Goal: Task Accomplishment & Management: Manage account settings

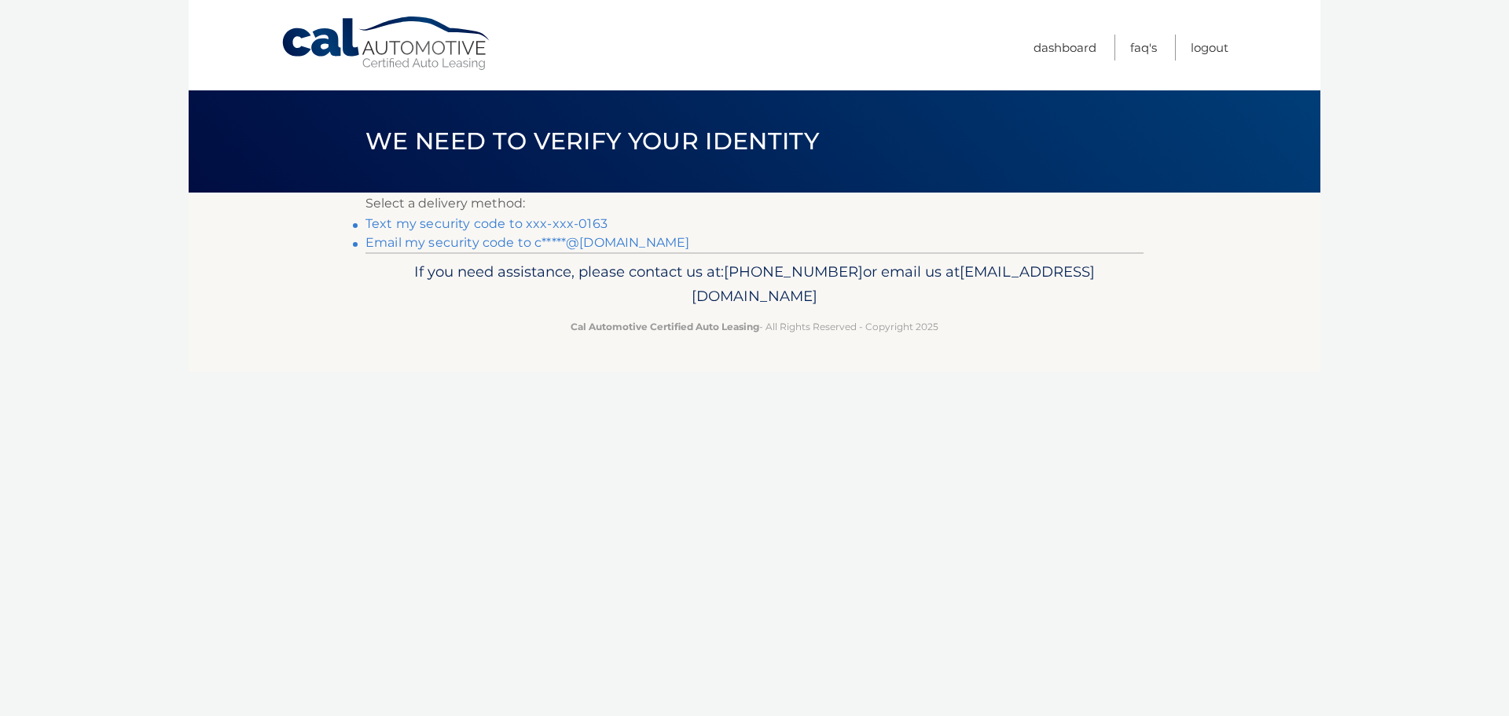
click at [582, 226] on link "Text my security code to xxx-xxx-0163" at bounding box center [486, 223] width 242 height 15
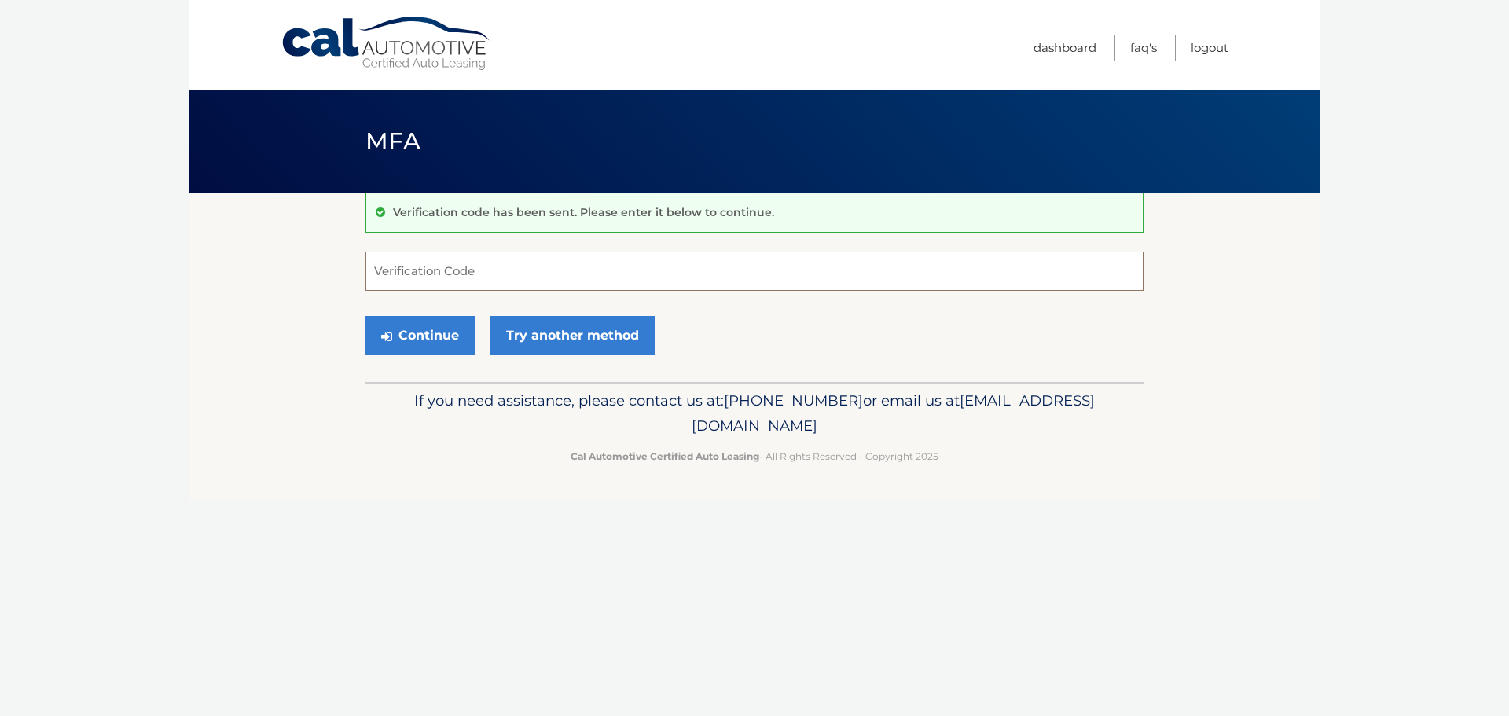
click at [508, 274] on input "Verification Code" at bounding box center [754, 270] width 778 height 39
type input "008587"
click at [427, 333] on button "Continue" at bounding box center [419, 335] width 109 height 39
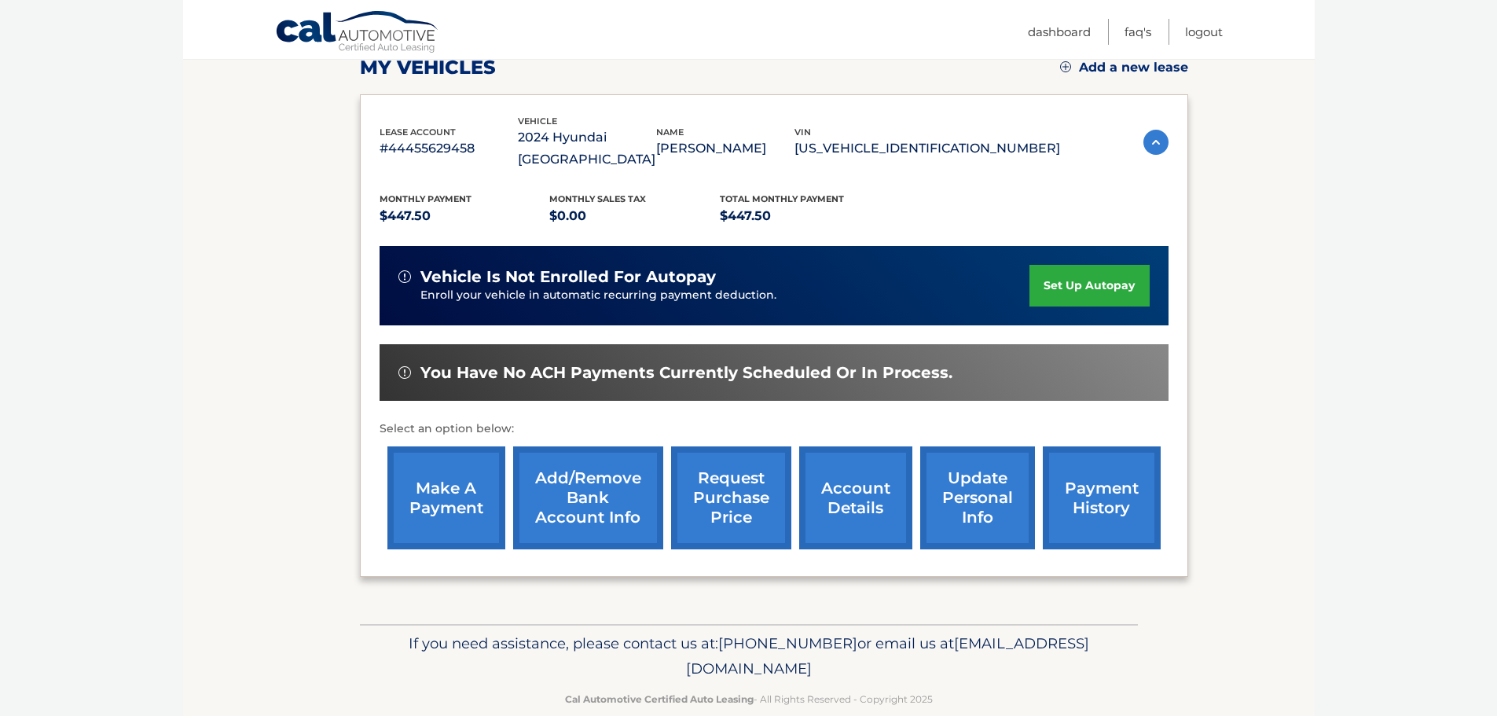
scroll to position [236, 0]
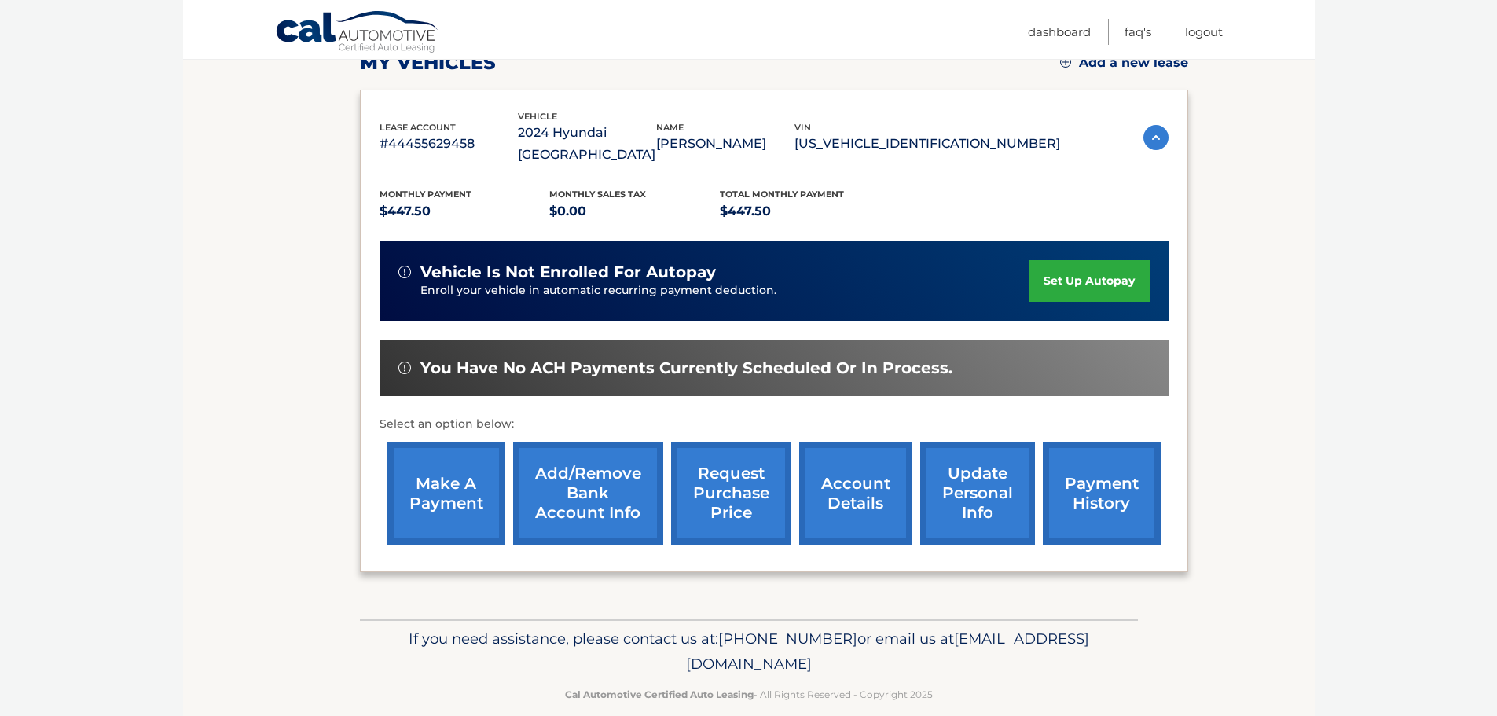
click at [1115, 260] on link "set up autopay" at bounding box center [1088, 281] width 119 height 42
click at [441, 464] on link "make a payment" at bounding box center [446, 493] width 118 height 103
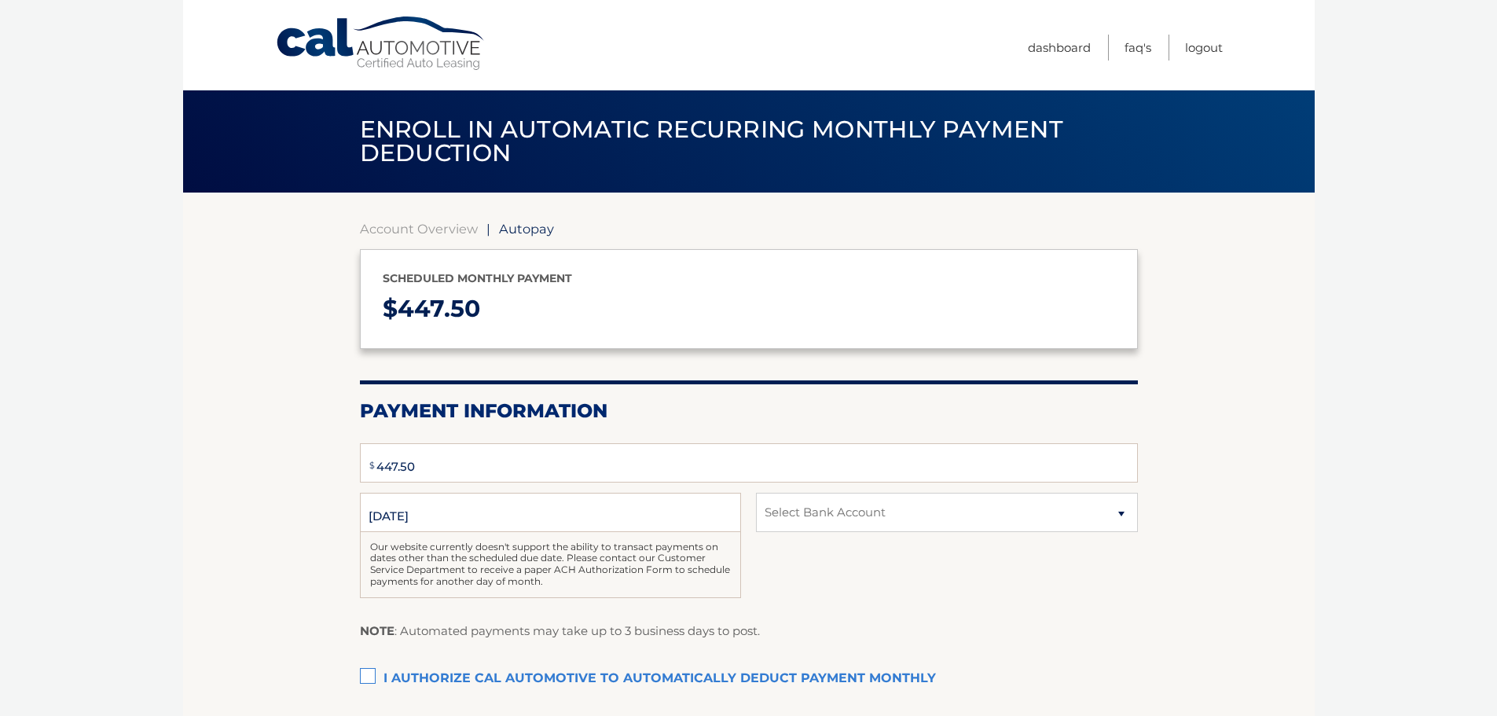
type input "447.50"
click at [845, 505] on select "Select Bank Account Checking FLUSHING BANK *****0307 Checking FLUSHING BANK ***…" at bounding box center [946, 512] width 381 height 39
select select "OTZmNzIyMDMtM2ZmOC00NmU2LTk4MDYtYmQ2MWEwMmIxY2E5"
click at [756, 493] on select "Select Bank Account Checking FLUSHING BANK *****0307 Checking FLUSHING BANK ***…" at bounding box center [946, 512] width 381 height 39
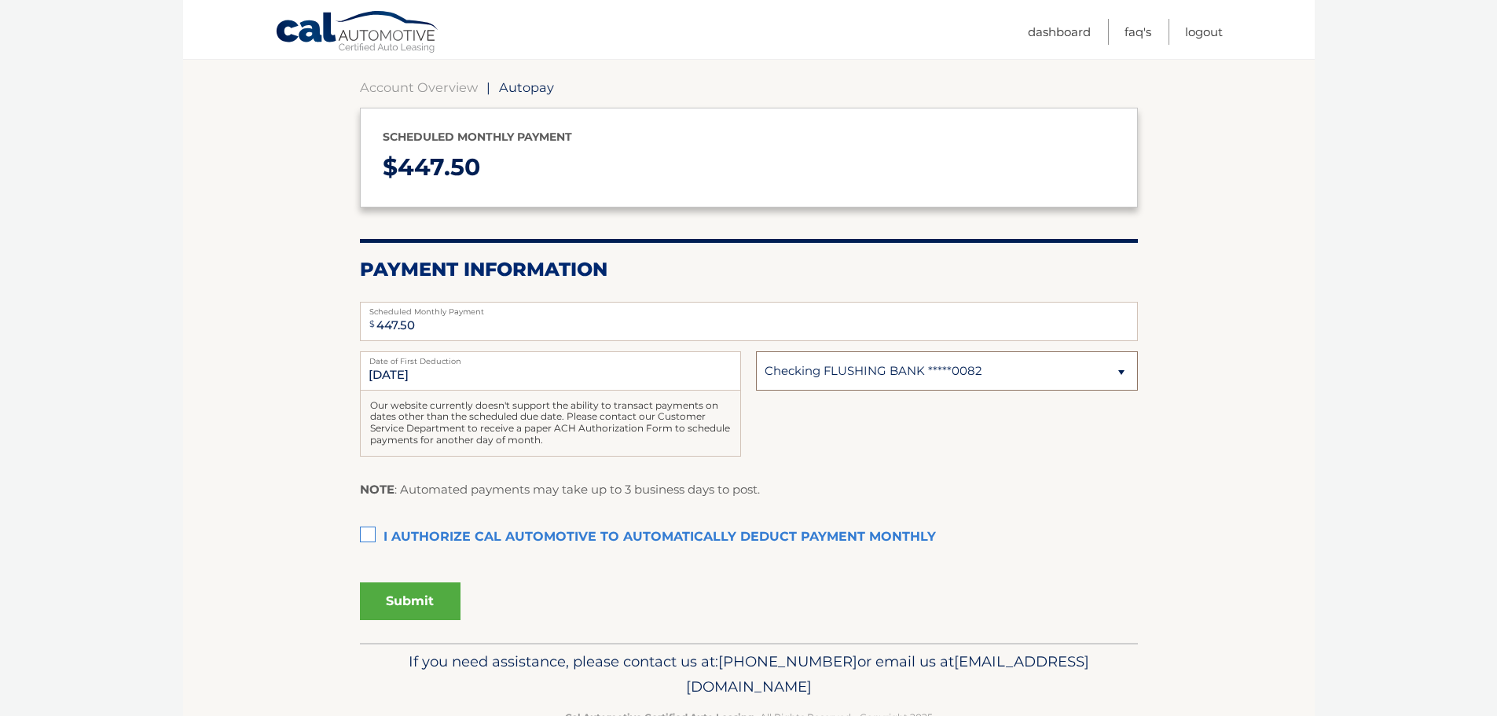
scroll to position [157, 0]
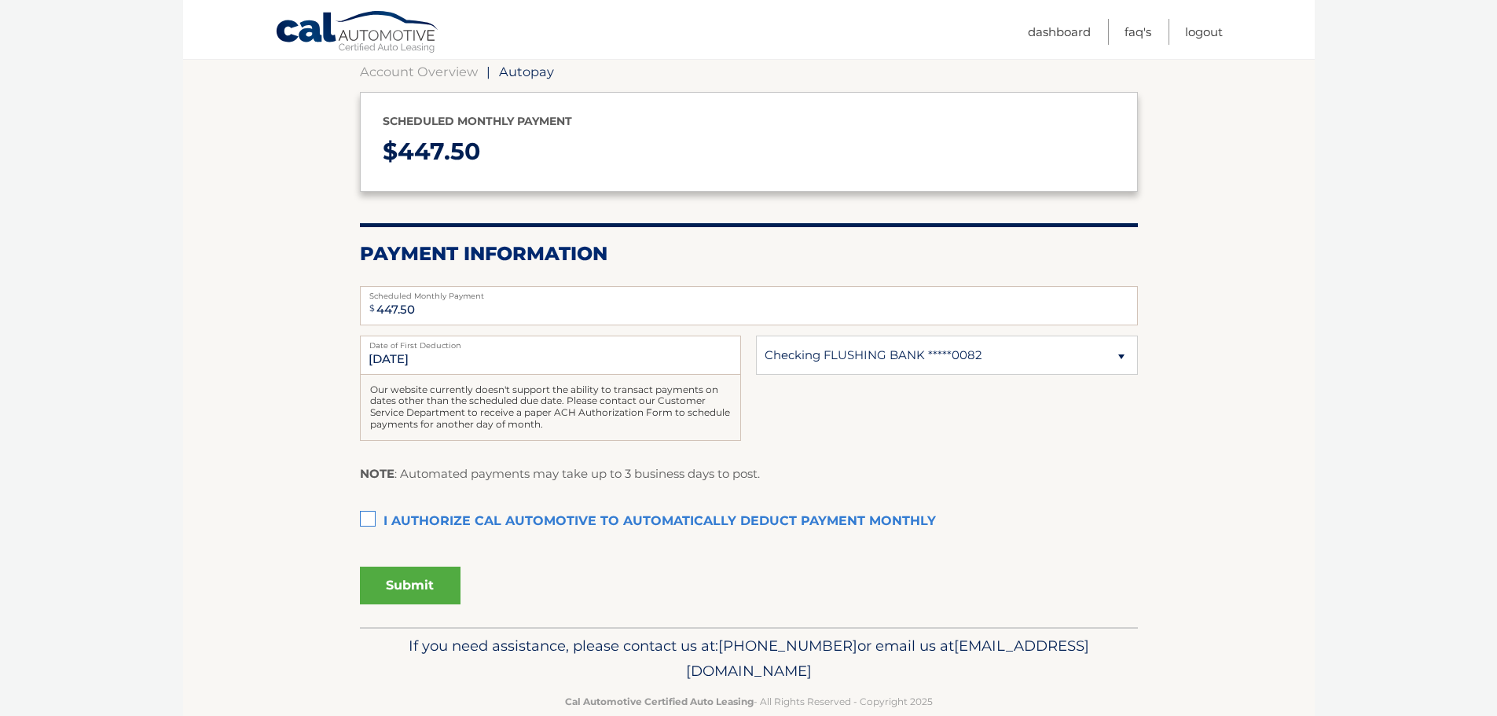
click at [375, 519] on label "I authorize cal automotive to automatically deduct payment monthly This checkbo…" at bounding box center [749, 521] width 778 height 31
click at [0, 0] on input "I authorize cal automotive to automatically deduct payment monthly This checkbo…" at bounding box center [0, 0] width 0 height 0
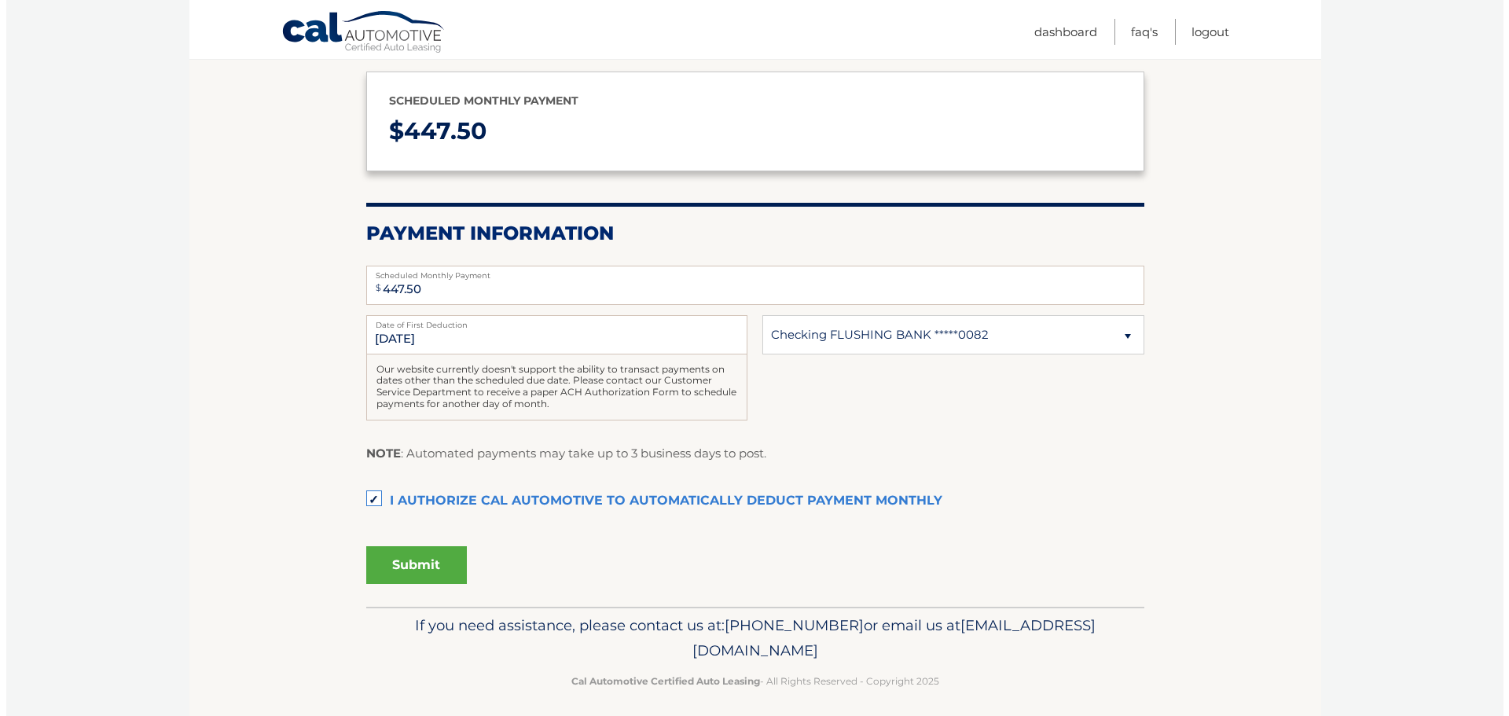
scroll to position [187, 0]
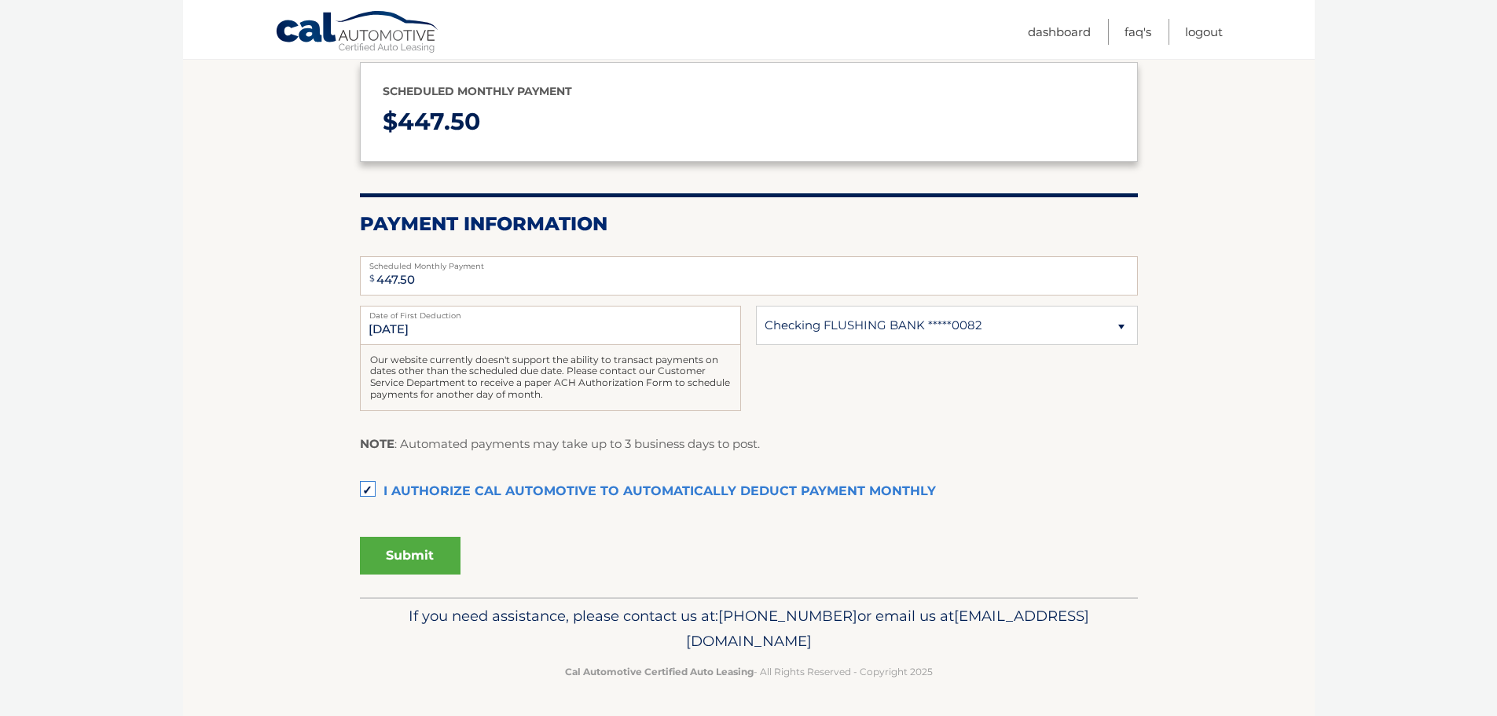
click at [398, 553] on button "Submit" at bounding box center [410, 556] width 101 height 38
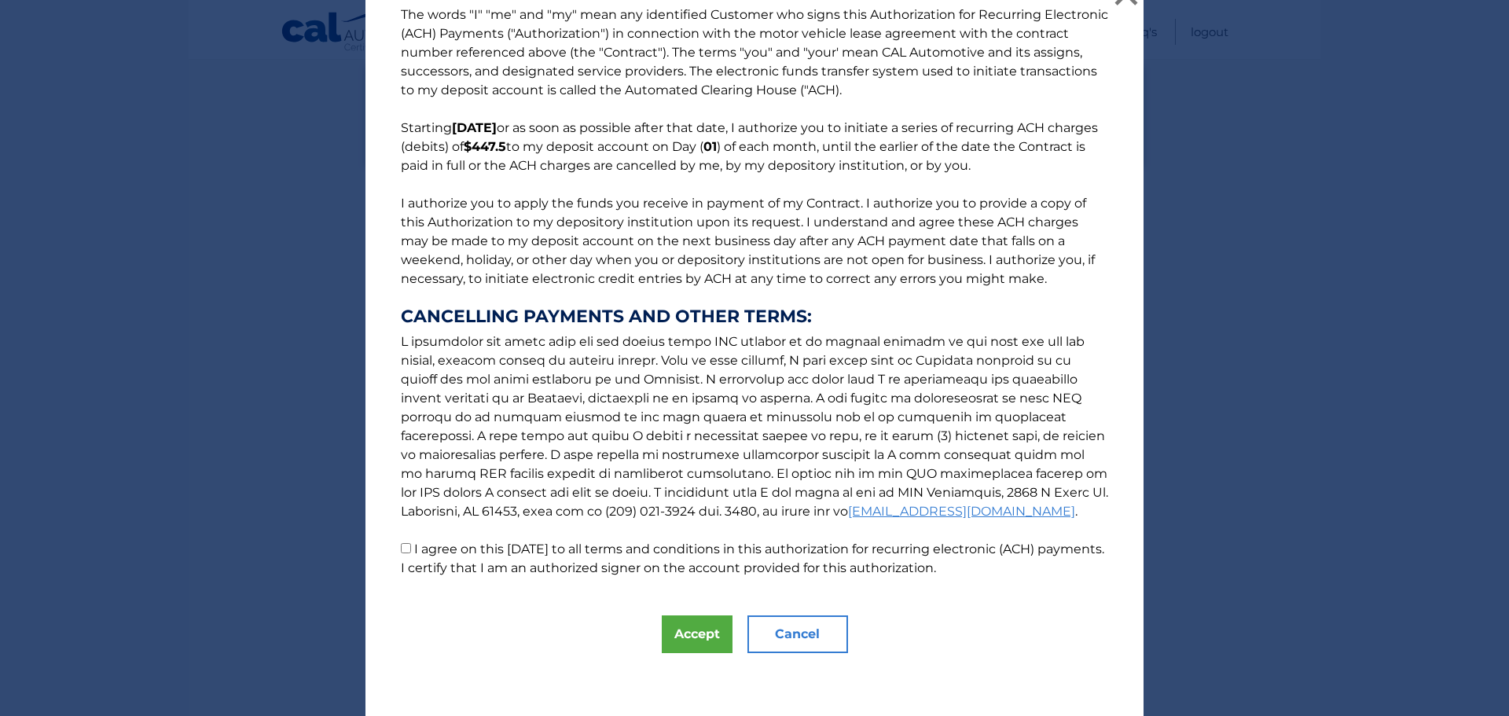
scroll to position [0, 0]
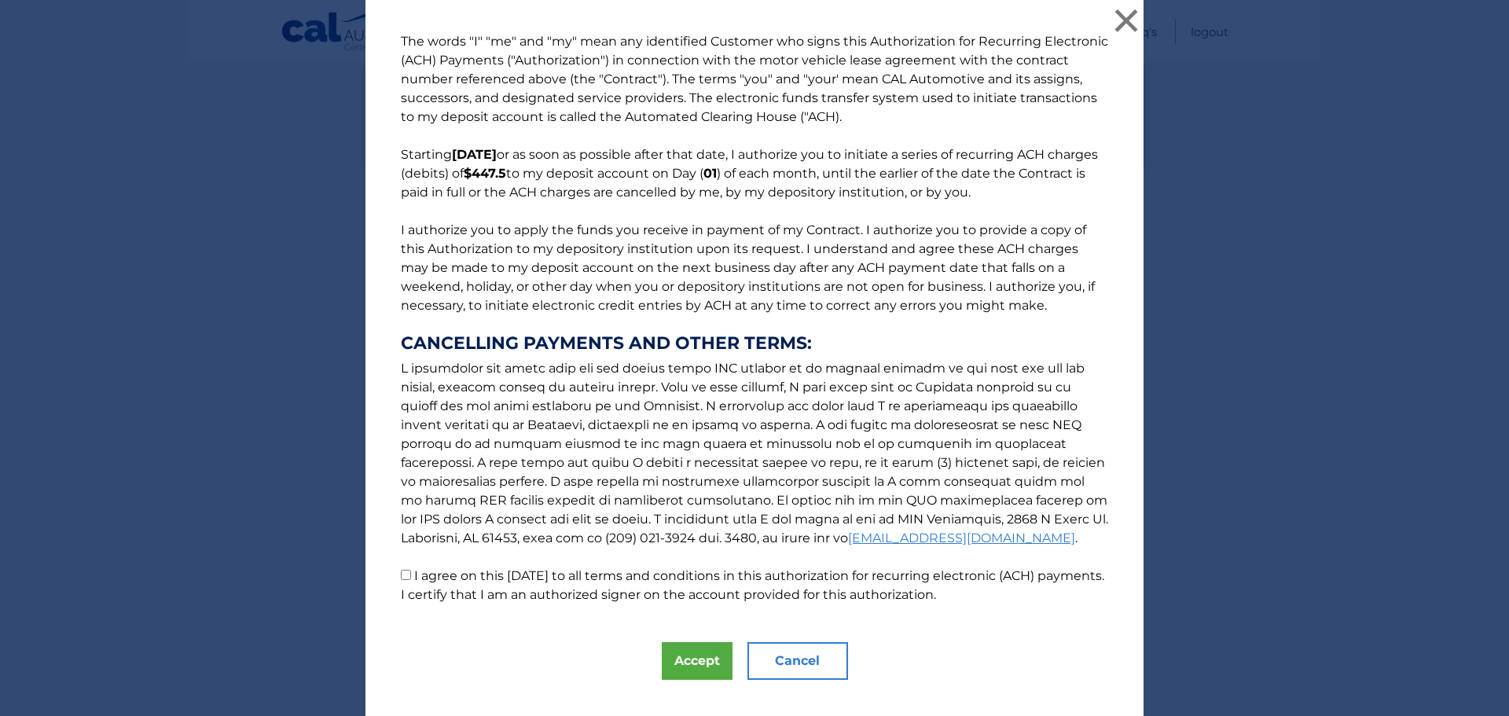
click at [402, 576] on input "I agree on this [DATE] to all terms and conditions in this authorization for re…" at bounding box center [406, 575] width 10 height 10
checkbox input "true"
click at [710, 666] on button "Accept" at bounding box center [697, 661] width 71 height 38
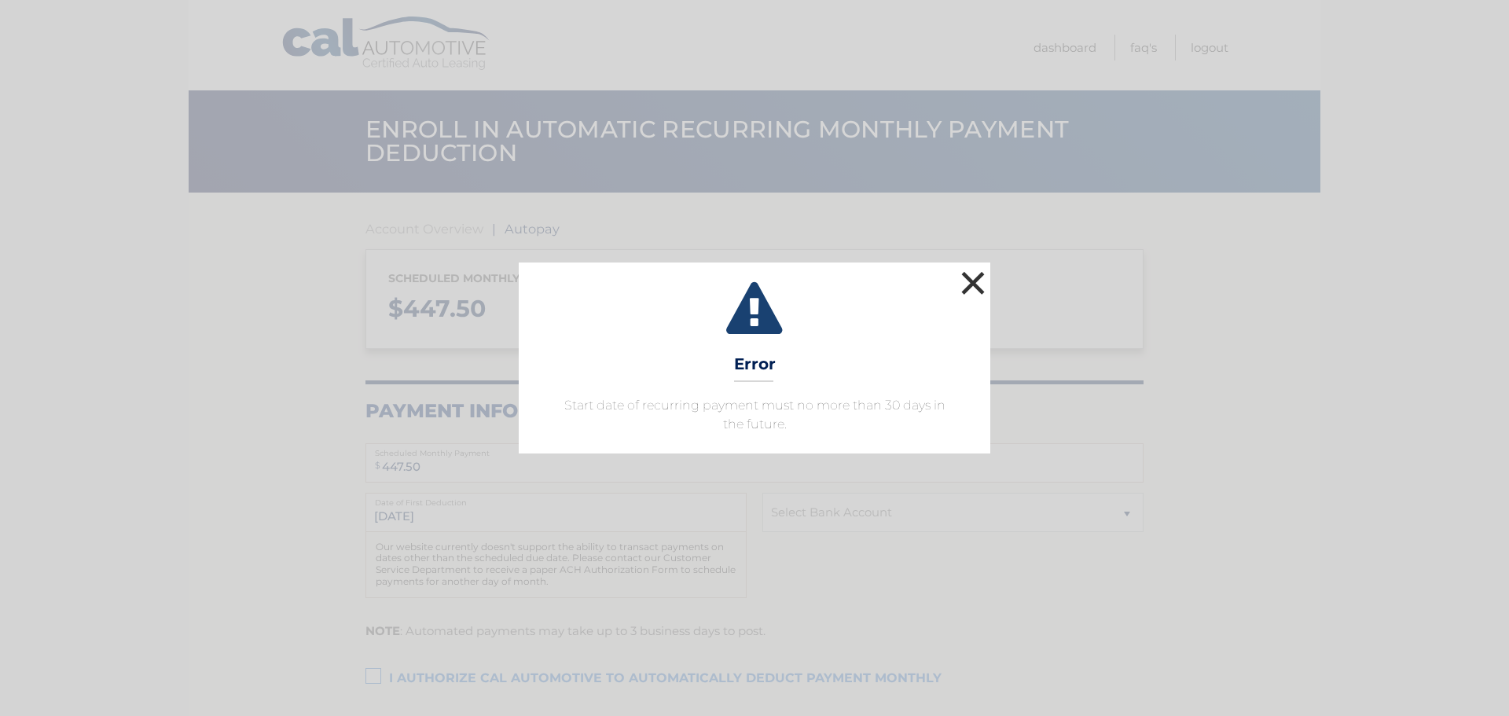
click at [973, 288] on button "×" at bounding box center [972, 282] width 31 height 31
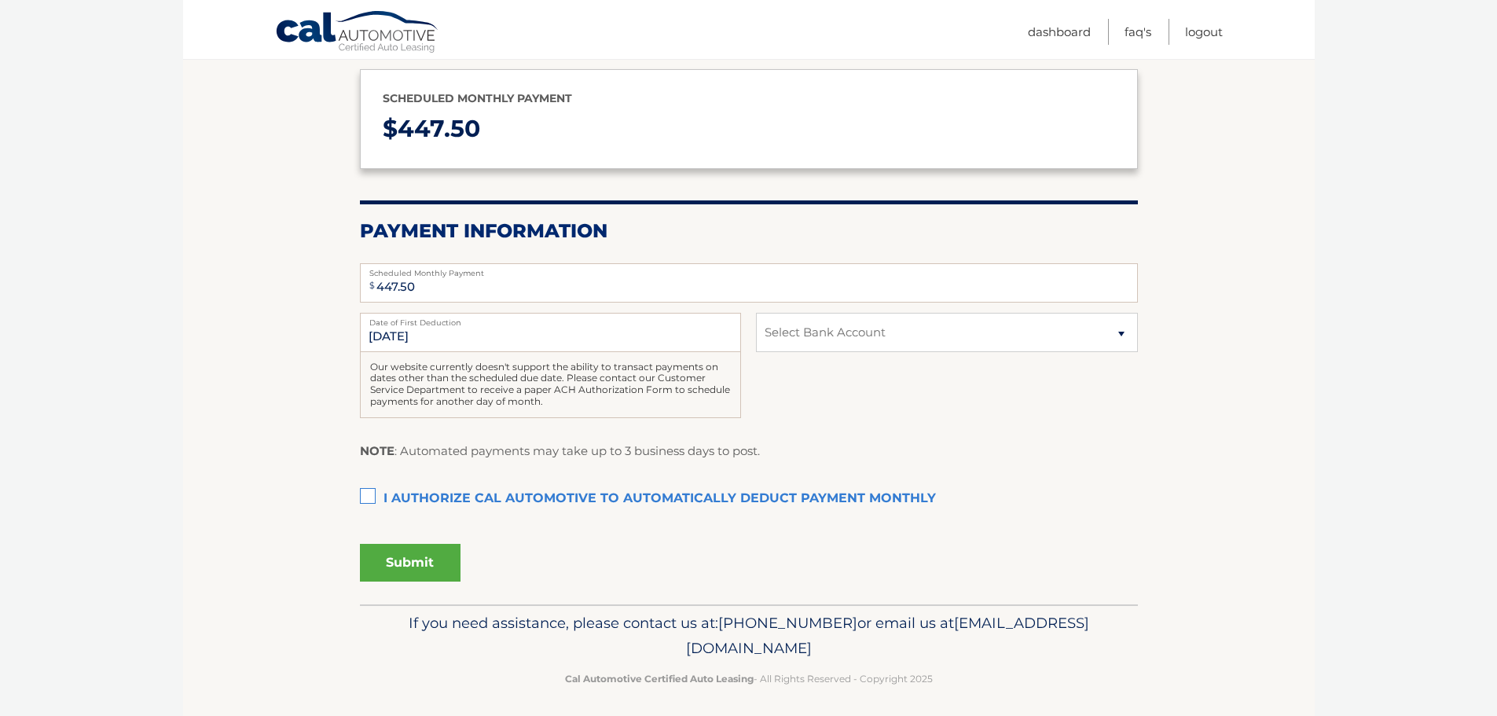
scroll to position [187, 0]
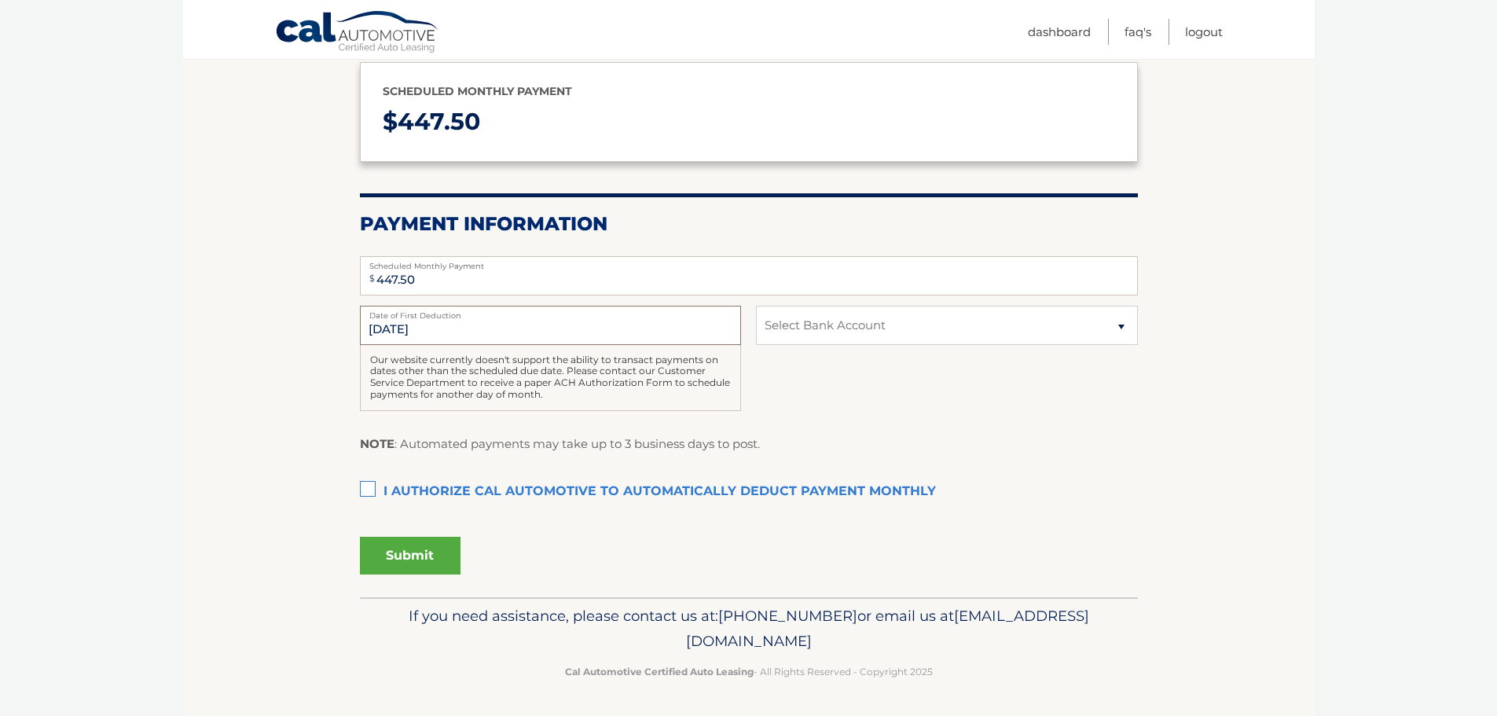
click at [410, 328] on input "[DATE]" at bounding box center [550, 325] width 381 height 39
click at [460, 324] on input "[DATE]" at bounding box center [550, 325] width 381 height 39
click at [668, 346] on div "Our website currently doesn't support the ability to transact payments on dates…" at bounding box center [550, 378] width 381 height 66
click at [416, 317] on label "Date of First Deduction" at bounding box center [550, 312] width 381 height 13
click at [416, 317] on input "[DATE]" at bounding box center [550, 325] width 381 height 39
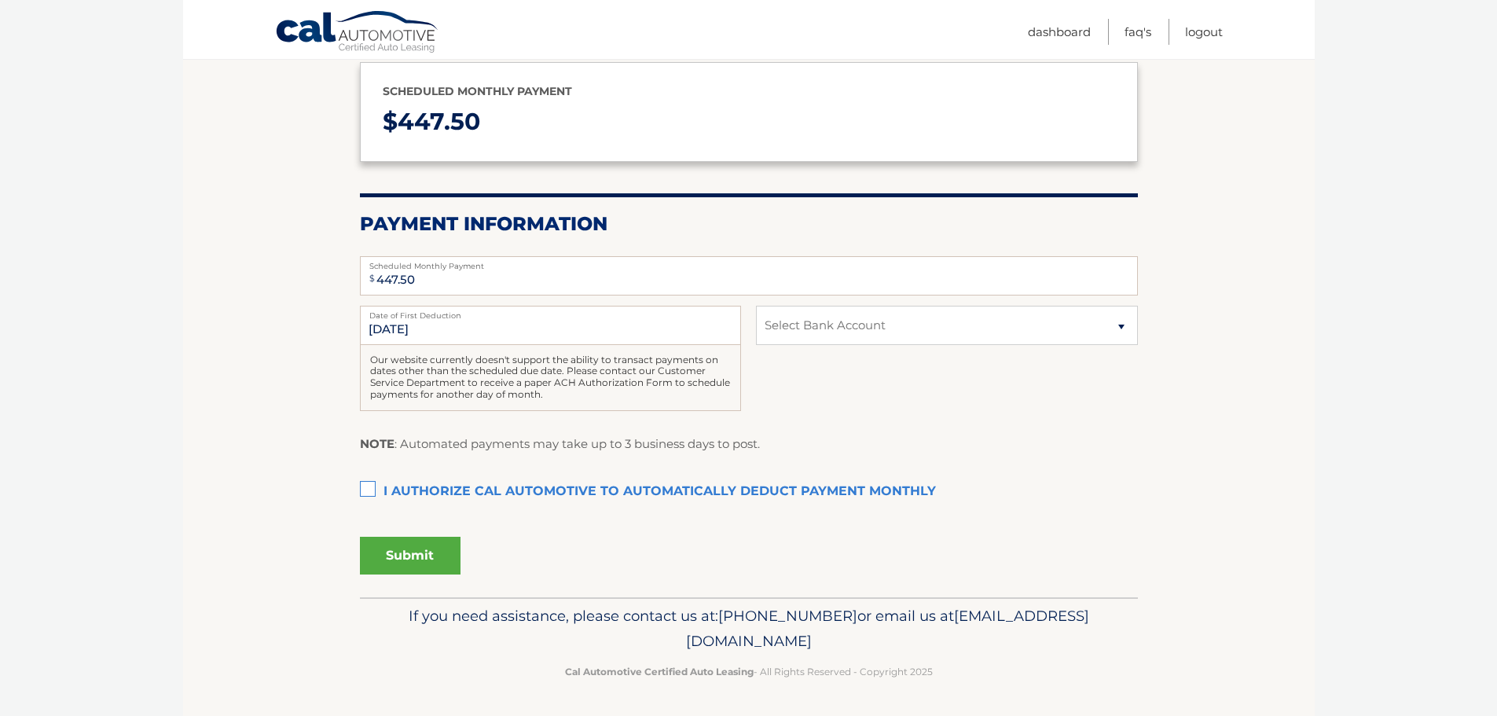
click at [380, 485] on label "I authorize cal automotive to automatically deduct payment monthly This checkbo…" at bounding box center [749, 491] width 778 height 31
click at [0, 0] on input "I authorize cal automotive to automatically deduct payment monthly This checkbo…" at bounding box center [0, 0] width 0 height 0
drag, startPoint x: 945, startPoint y: 338, endPoint x: 937, endPoint y: 344, distance: 10.7
click at [945, 338] on select "Select Bank Account Checking FLUSHING BANK *****0307 Checking FLUSHING BANK ***…" at bounding box center [946, 325] width 381 height 39
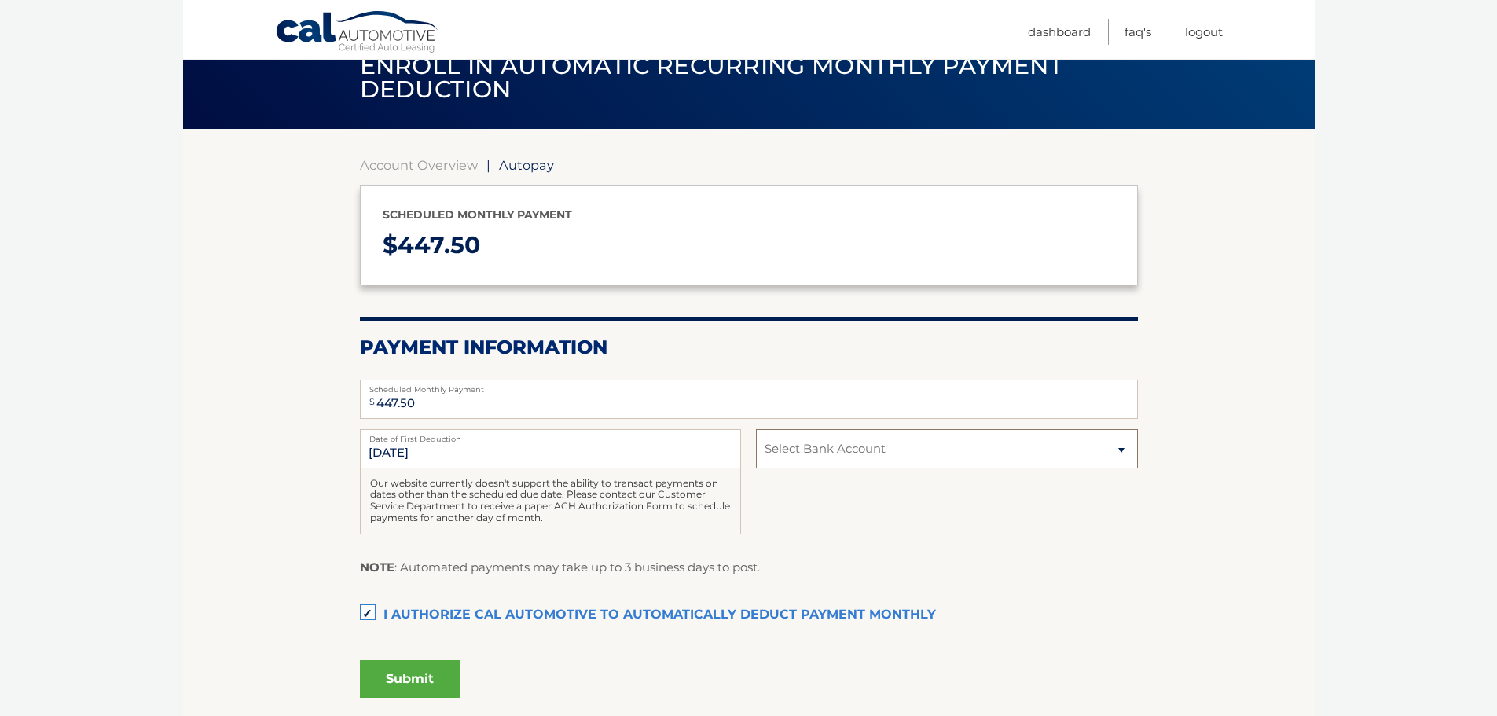
scroll to position [0, 0]
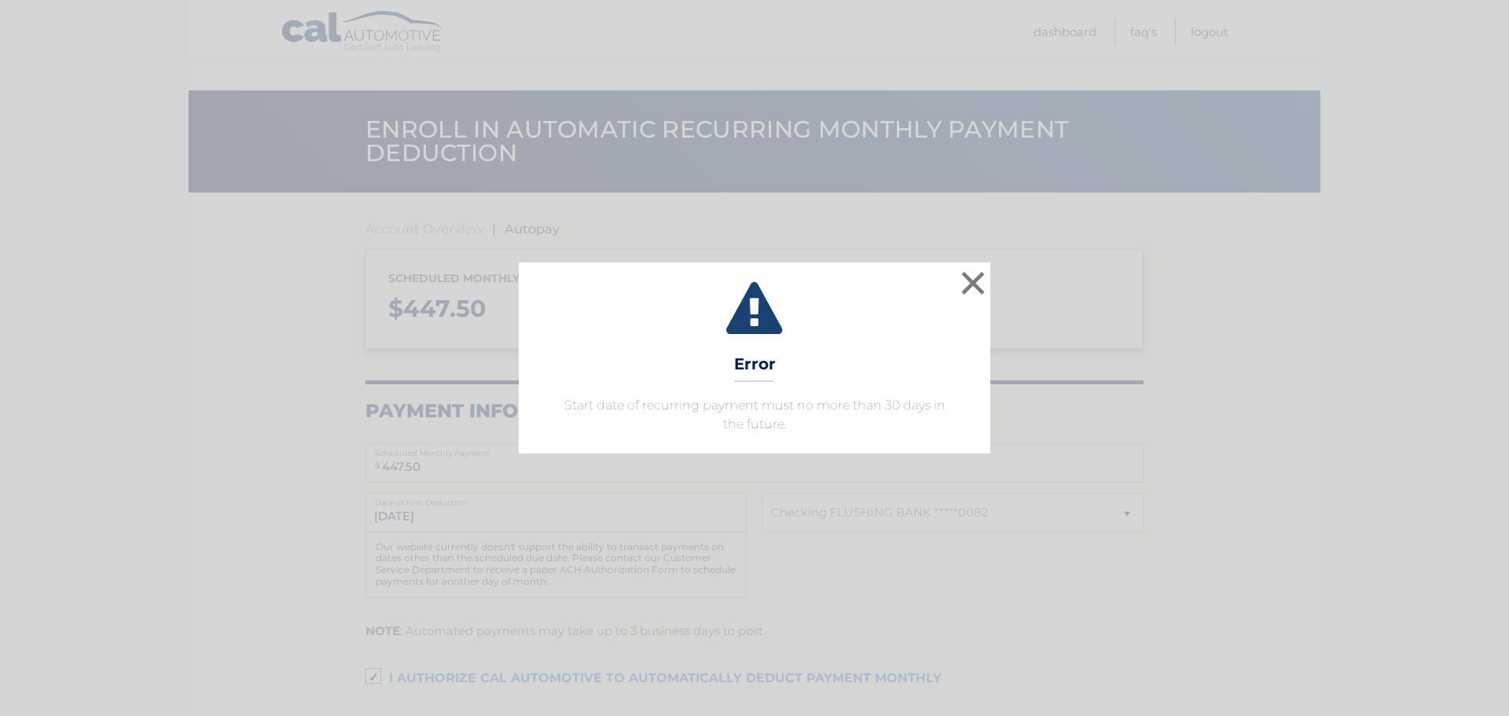
select select "OTZmNzIyMDMtM2ZmOC00NmU2LTk4MDYtYmQ2MWEwMmIxY2E5"
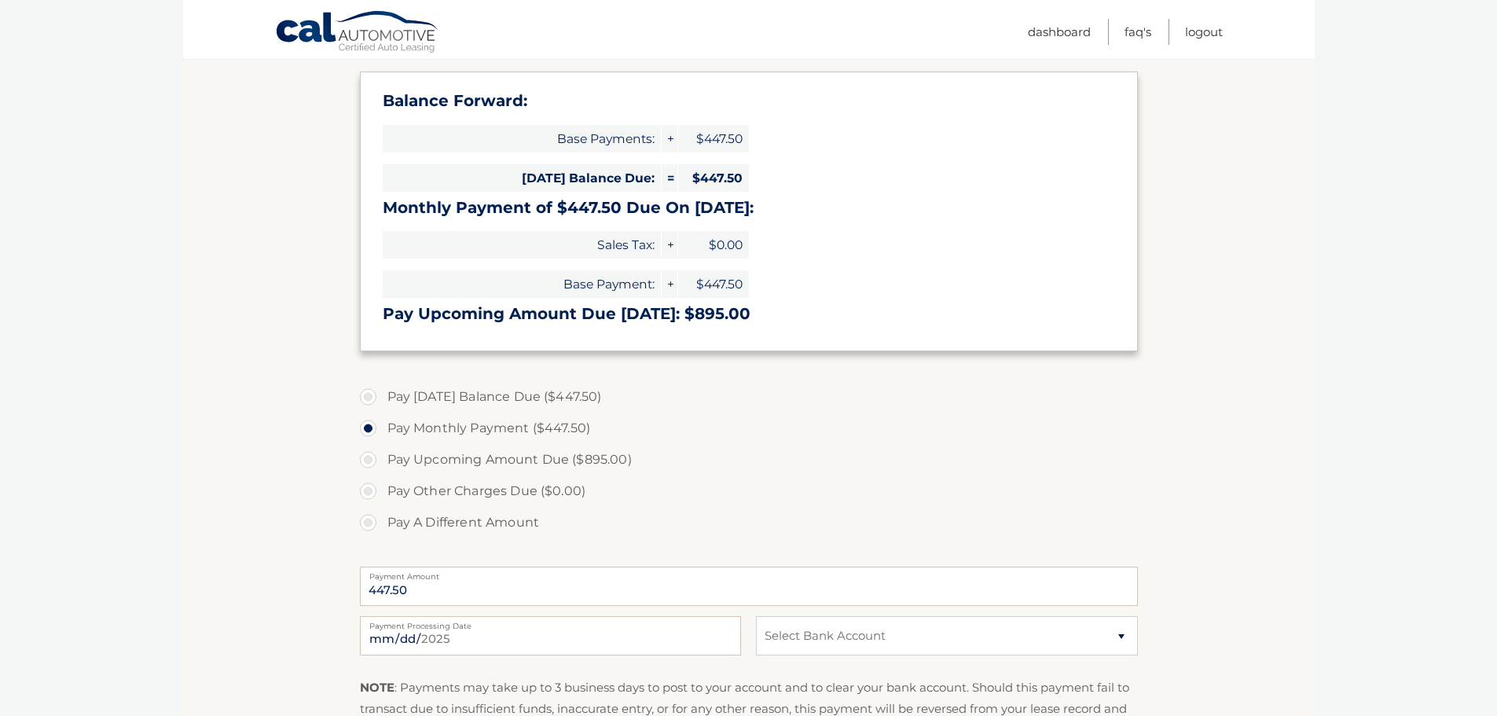
scroll to position [314, 0]
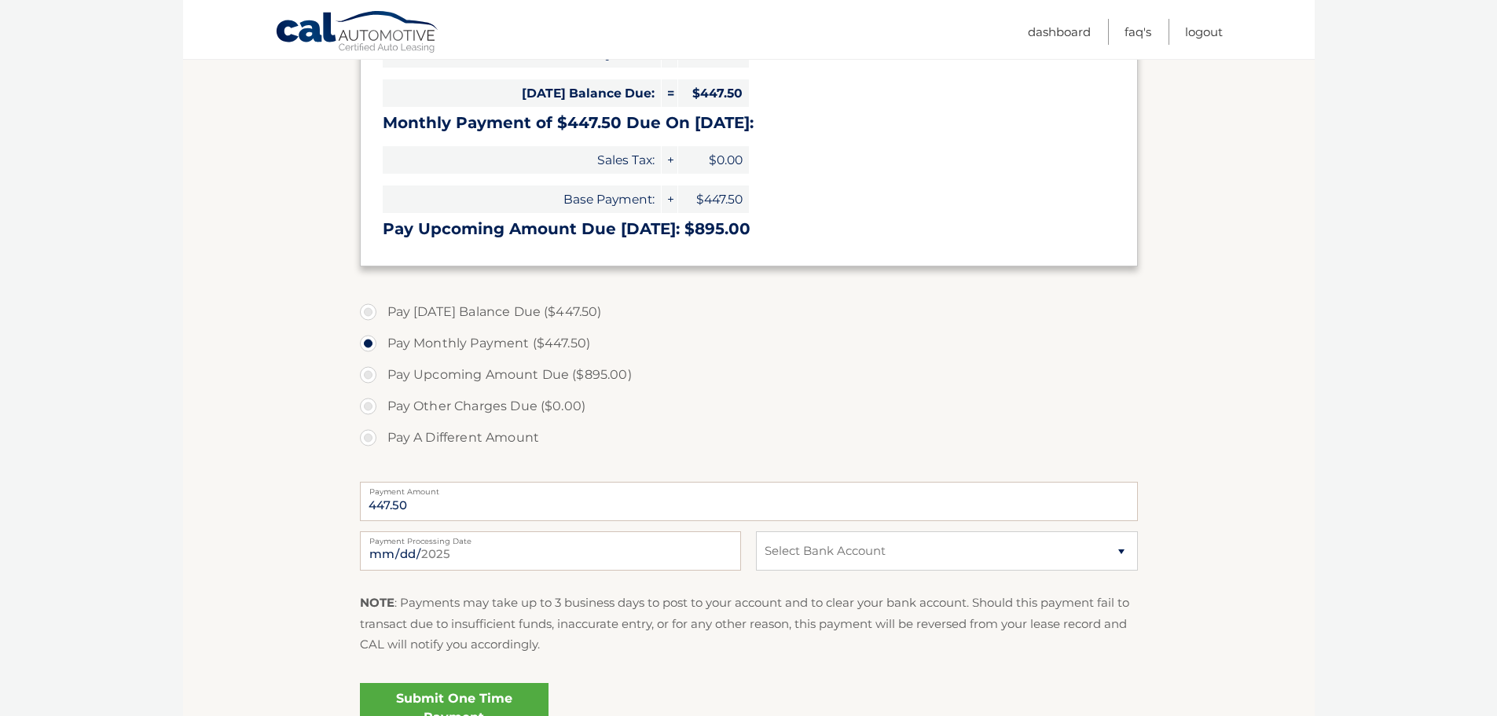
click at [365, 341] on label "Pay Monthly Payment ($447.50)" at bounding box center [749, 343] width 778 height 31
click at [366, 341] on input "Pay Monthly Payment ($447.50)" at bounding box center [374, 340] width 16 height 25
click at [369, 343] on label "Pay Monthly Payment ($447.50)" at bounding box center [749, 343] width 778 height 31
click at [369, 343] on input "Pay Monthly Payment ($447.50)" at bounding box center [374, 340] width 16 height 25
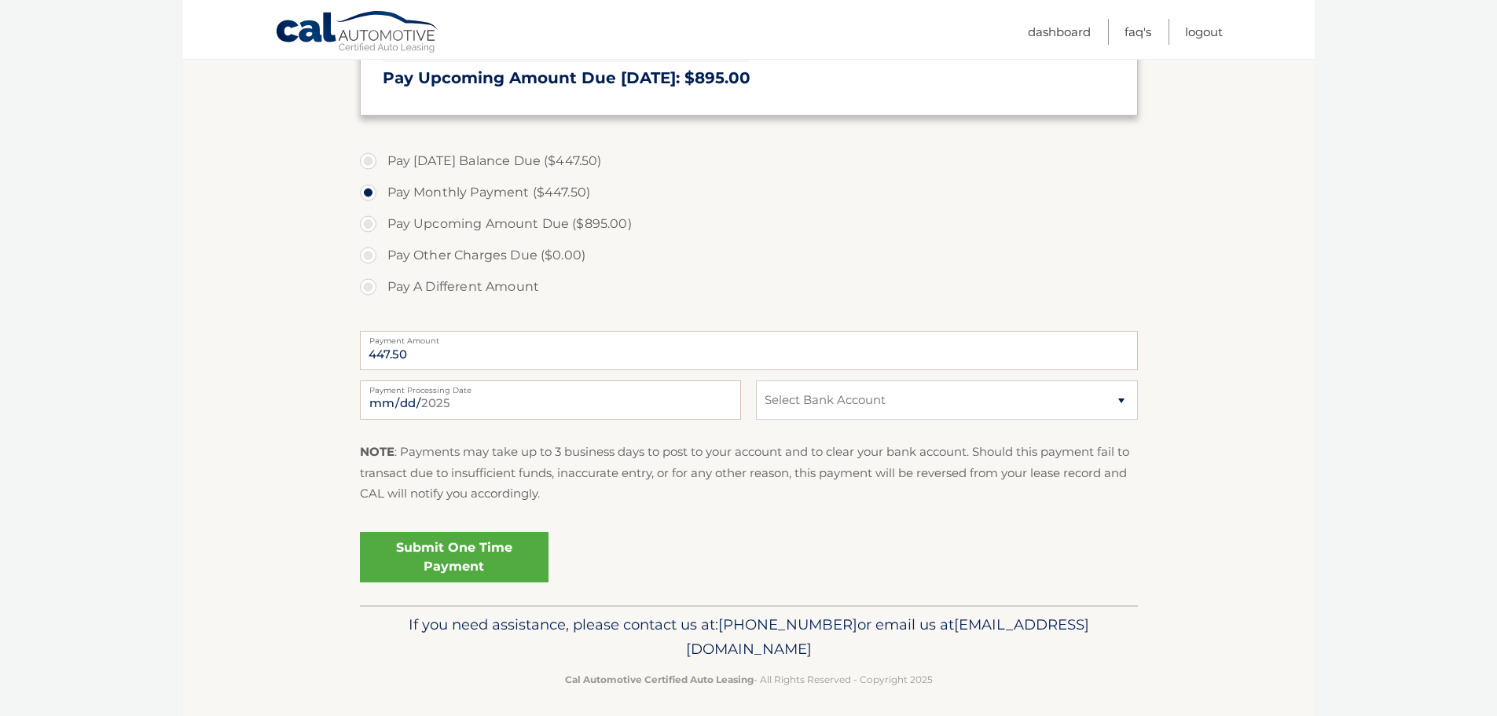
scroll to position [471, 0]
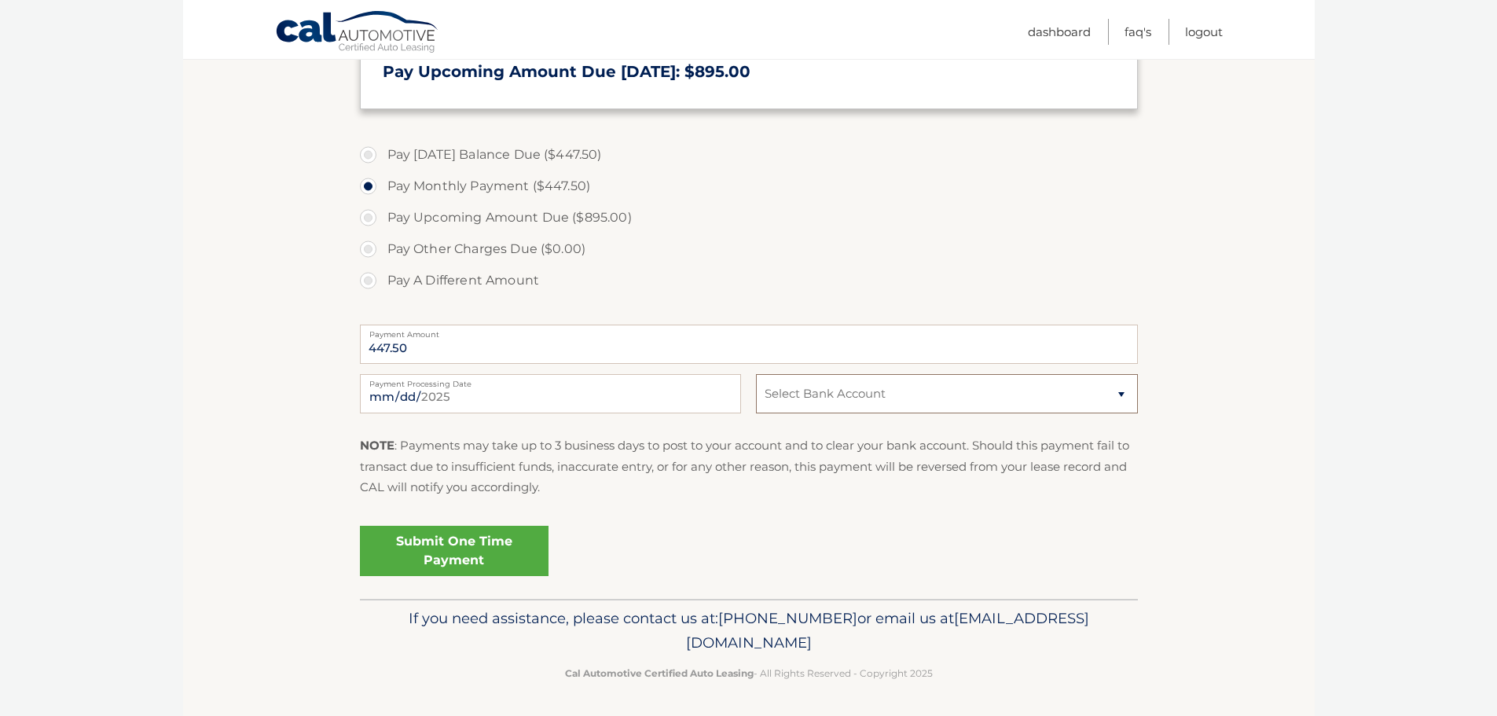
click at [878, 402] on select "Select Bank Account Checking FLUSHING BANK *****0307 Checking FLUSHING BANK ***…" at bounding box center [946, 393] width 381 height 39
select select "OTZmNzIyMDMtM2ZmOC00NmU2LTk4MDYtYmQ2MWEwMmIxY2E5"
click at [756, 374] on select "Select Bank Account Checking FLUSHING BANK *****0307 Checking FLUSHING BANK ***…" at bounding box center [946, 393] width 381 height 39
click at [467, 540] on link "Submit One Time Payment" at bounding box center [454, 548] width 189 height 50
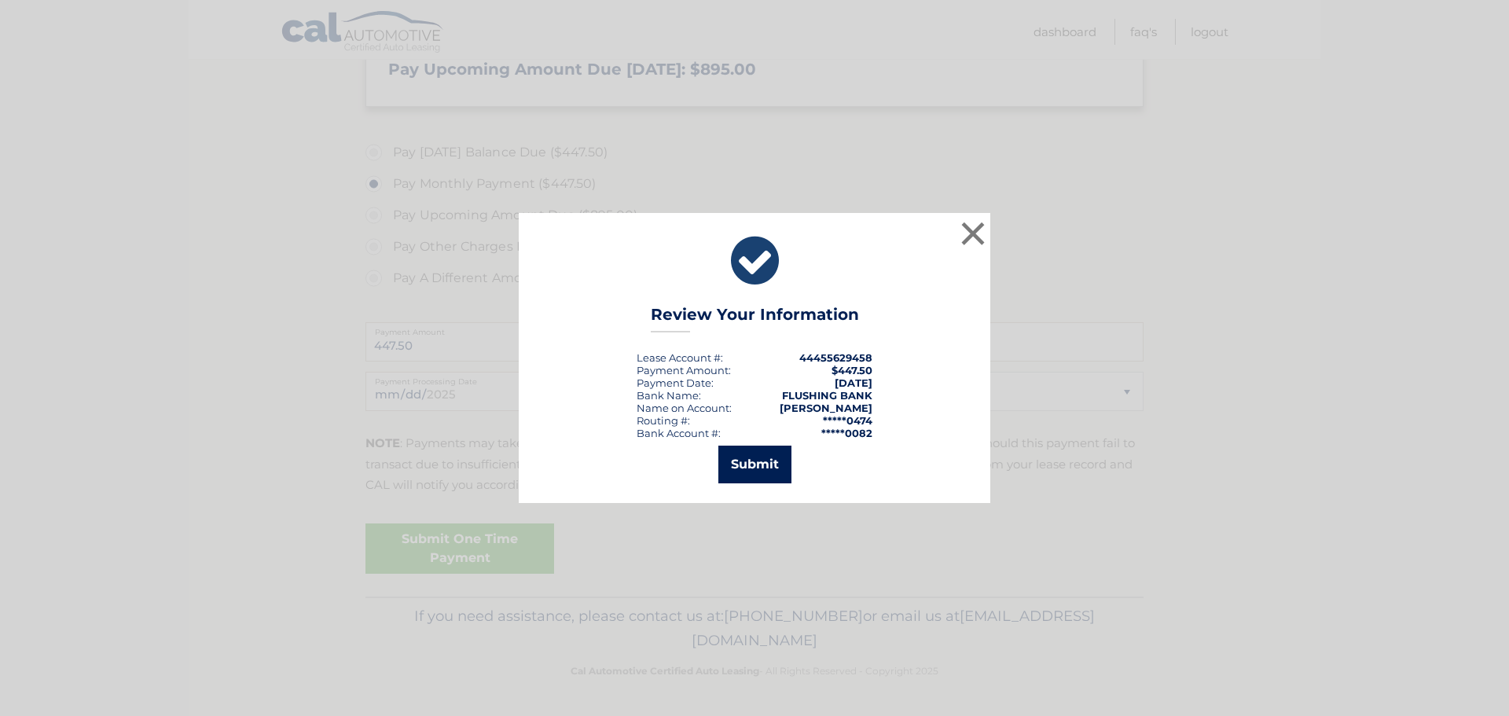
click at [754, 460] on button "Submit" at bounding box center [754, 465] width 73 height 38
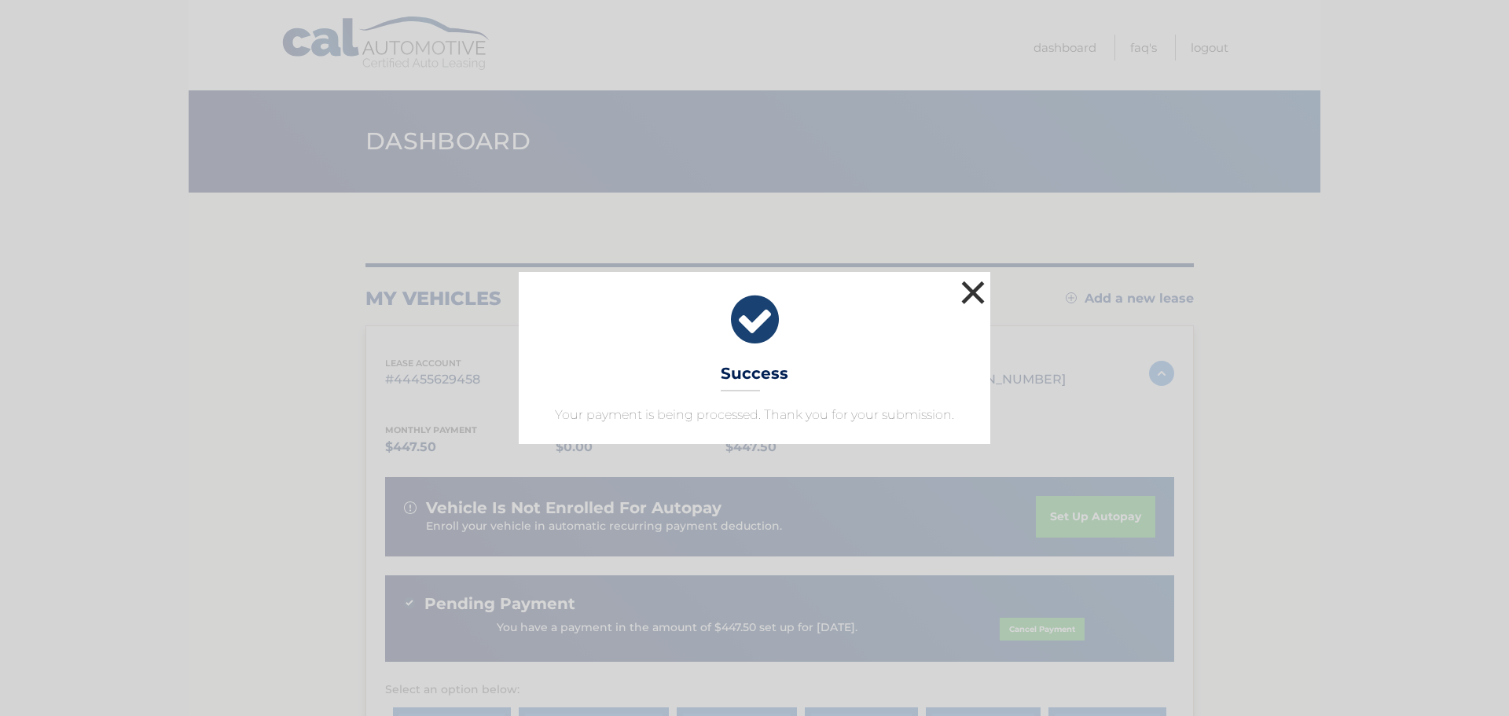
click at [969, 294] on button "×" at bounding box center [972, 292] width 31 height 31
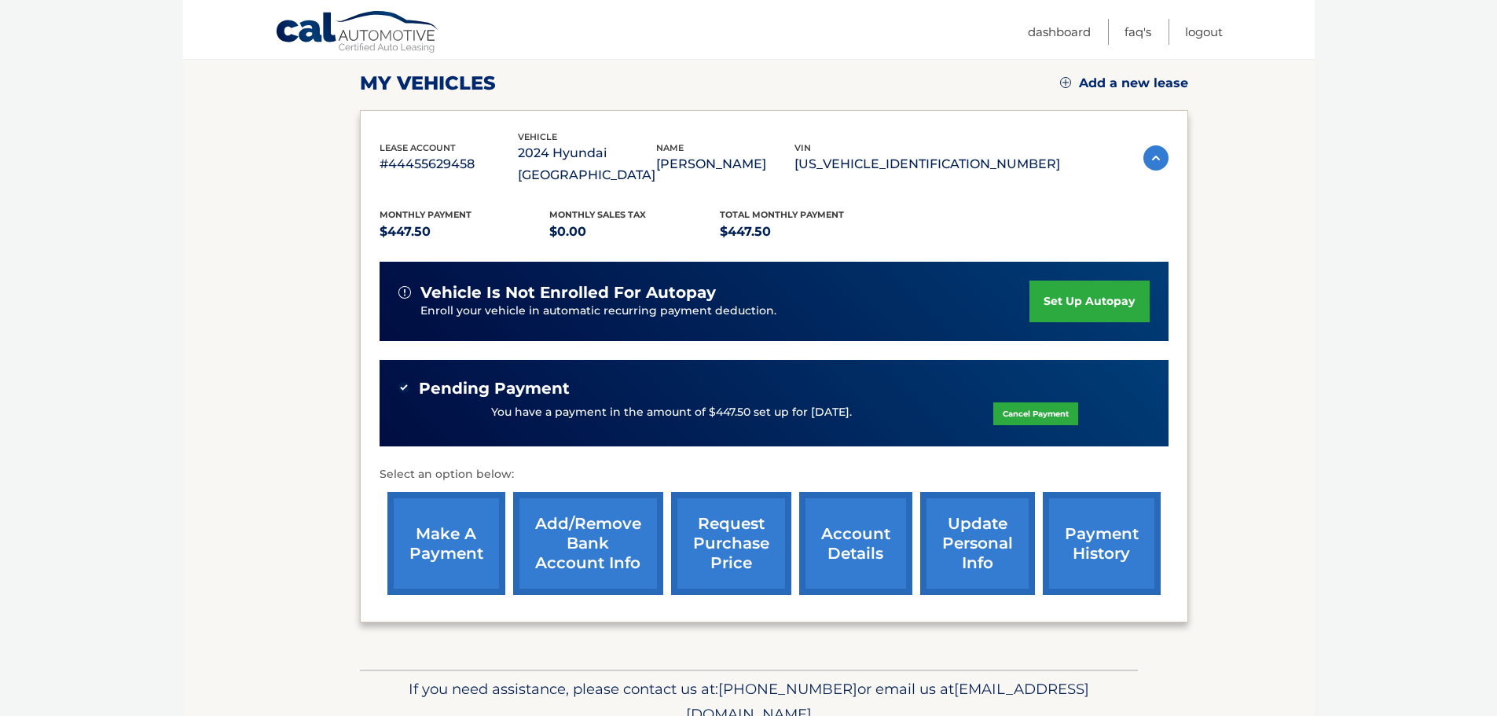
scroll to position [188, 0]
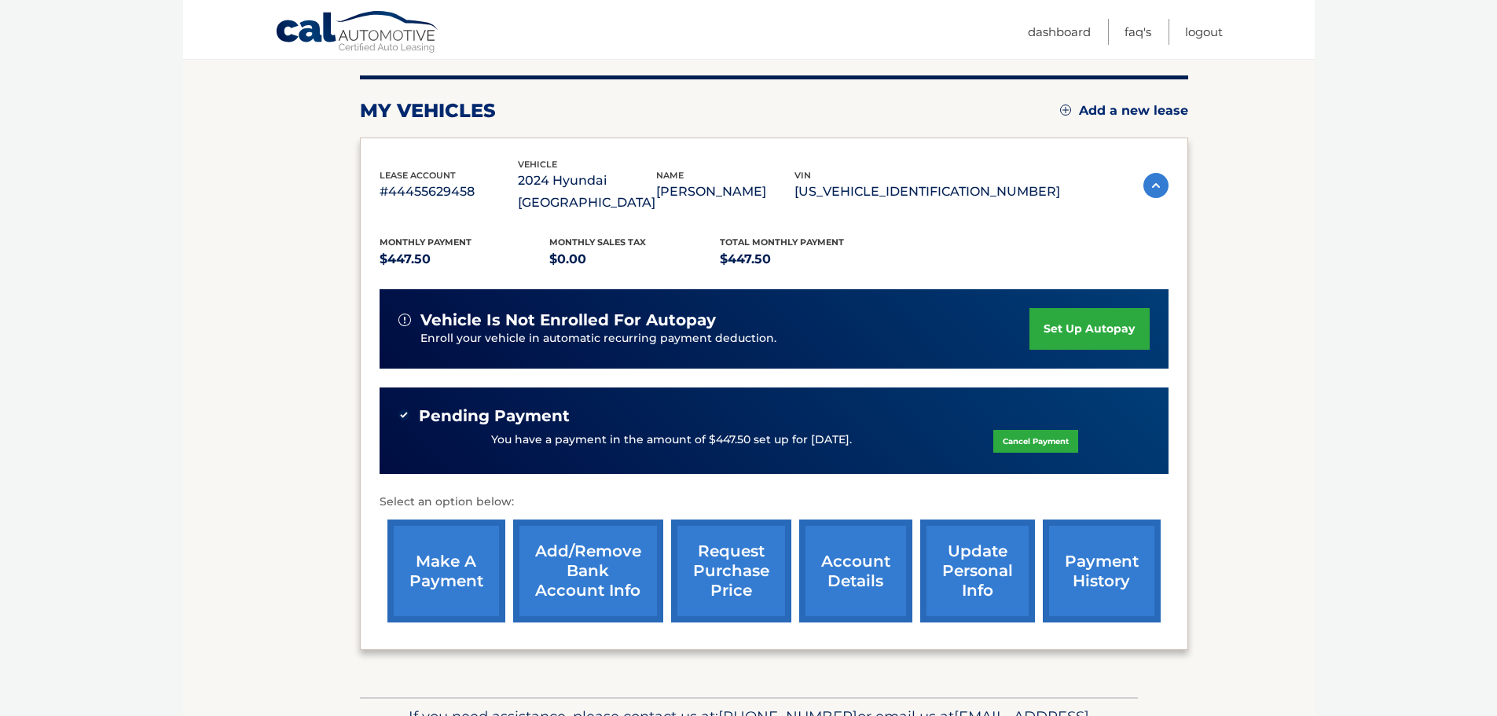
click at [1077, 312] on link "set up autopay" at bounding box center [1088, 329] width 119 height 42
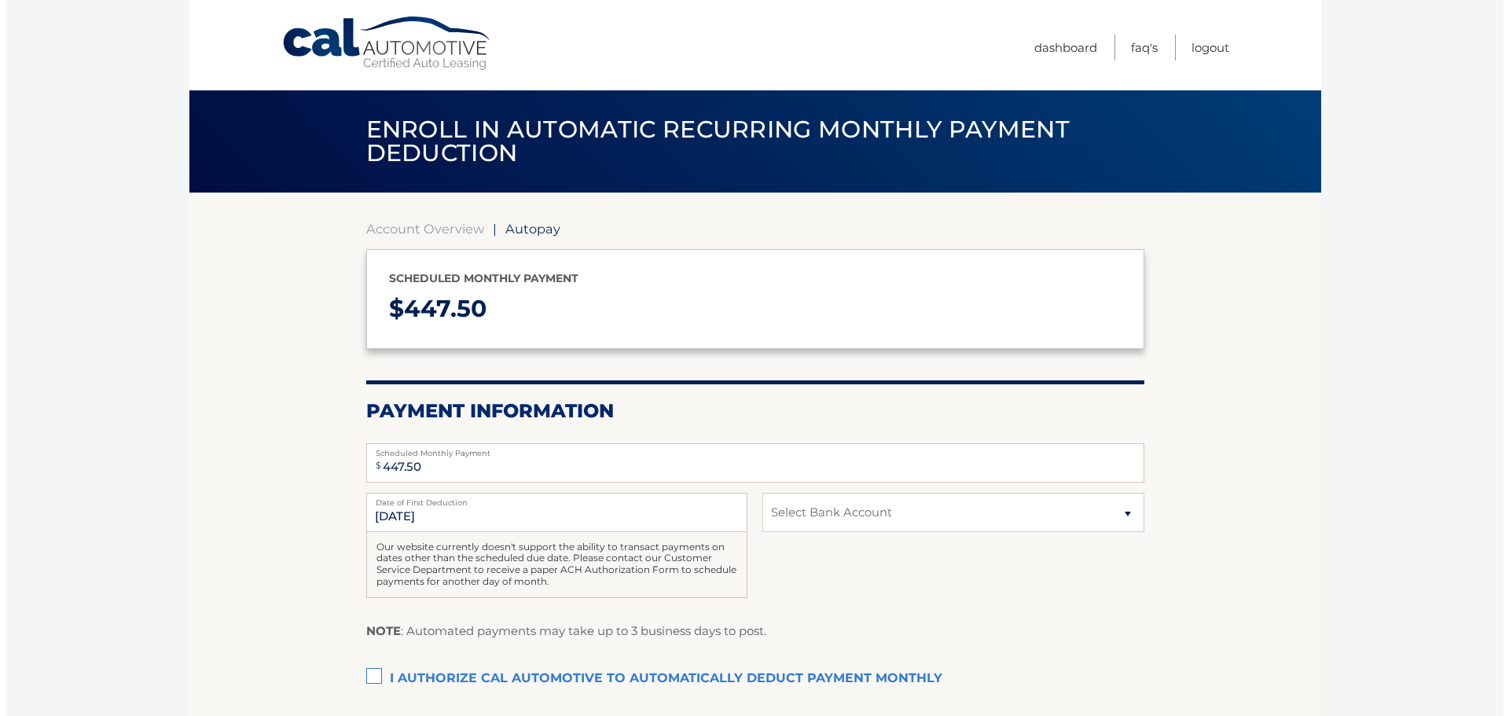
scroll to position [79, 0]
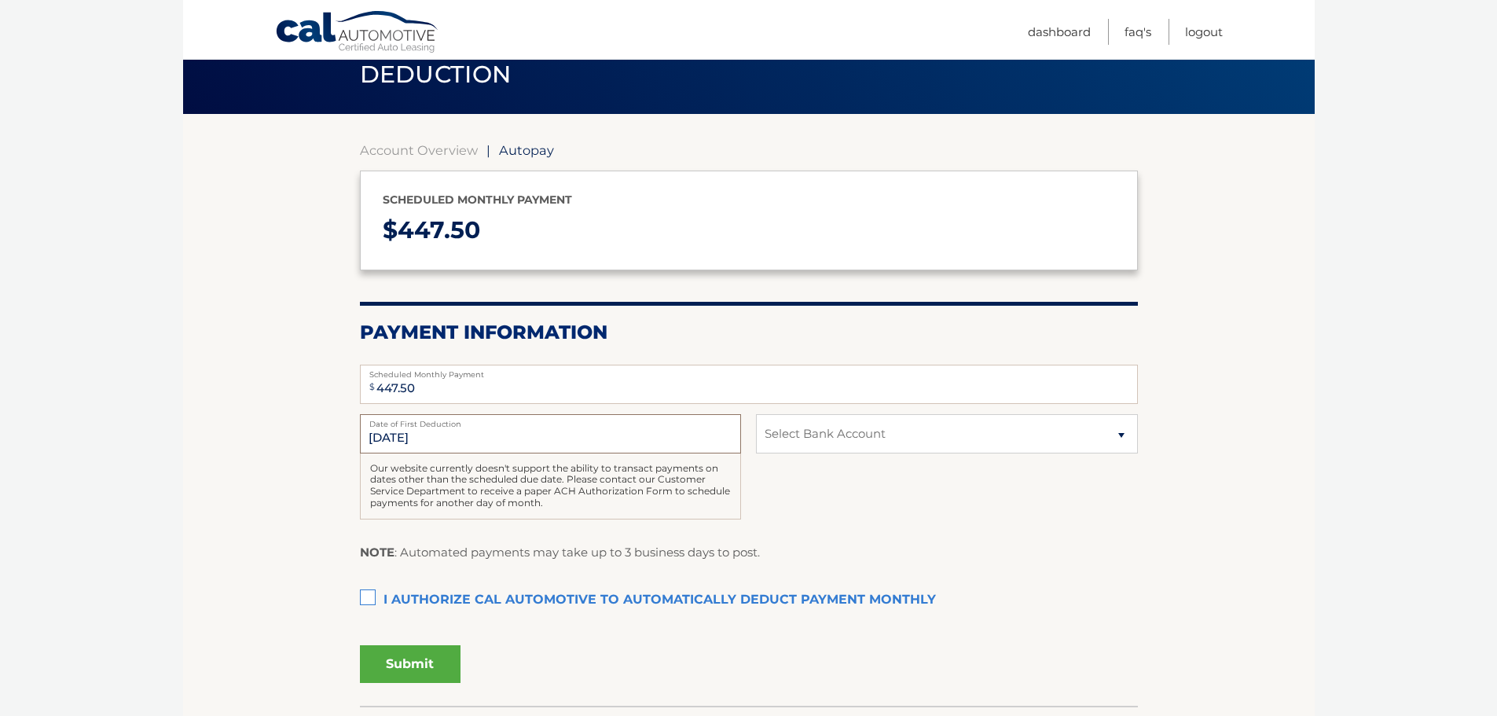
click at [424, 432] on input "[DATE]" at bounding box center [550, 433] width 381 height 39
click at [811, 441] on select "Select Bank Account Checking FLUSHING BANK *****0307 Checking FLUSHING BANK ***…" at bounding box center [946, 433] width 381 height 39
select select "OTZmNzIyMDMtM2ZmOC00NmU2LTk4MDYtYmQ2MWEwMmIxY2E5"
click at [756, 414] on select "Select Bank Account Checking FLUSHING BANK *****0307 Checking FLUSHING BANK ***…" at bounding box center [946, 433] width 381 height 39
click at [374, 603] on label "I authorize cal automotive to automatically deduct payment monthly This checkbo…" at bounding box center [749, 600] width 778 height 31
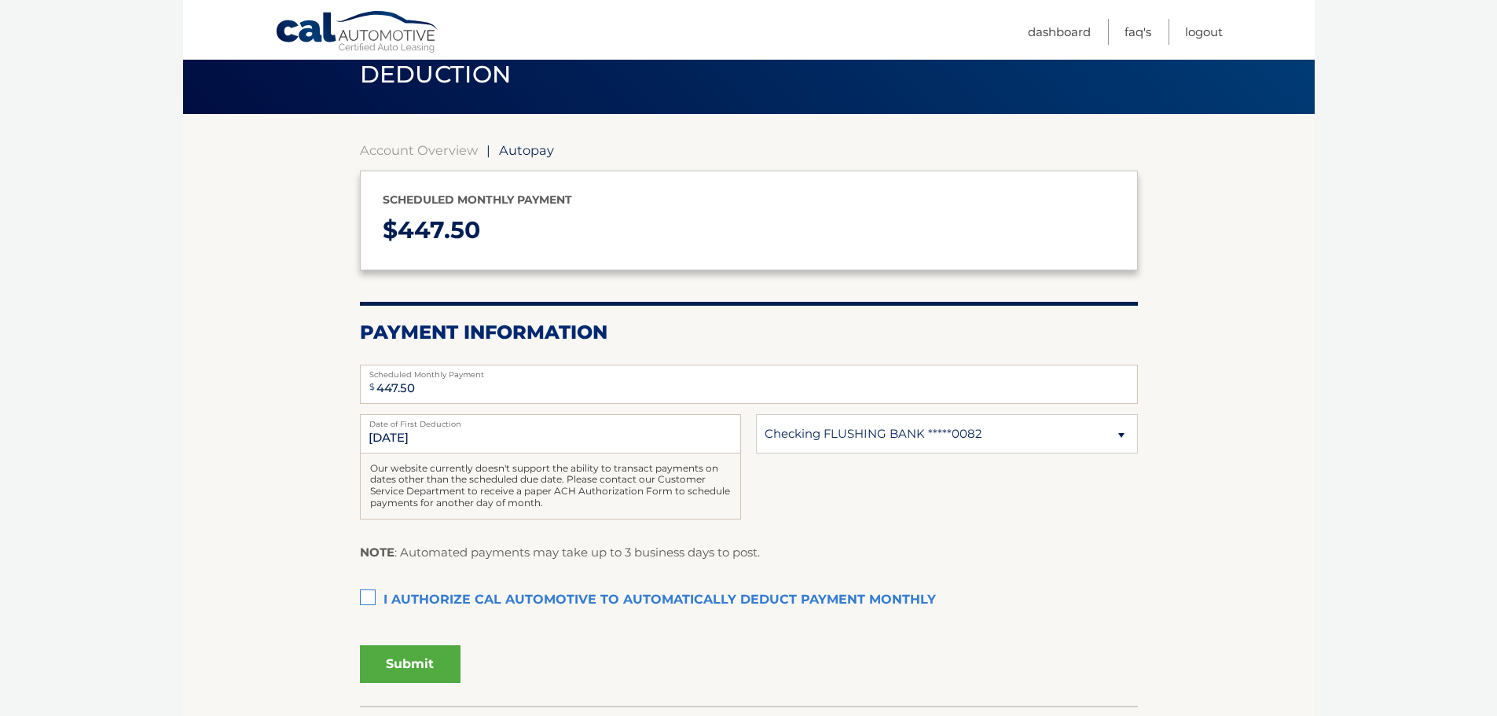
click at [0, 0] on input "I authorize cal automotive to automatically deduct payment monthly This checkbo…" at bounding box center [0, 0] width 0 height 0
click at [425, 657] on button "Submit" at bounding box center [410, 664] width 101 height 38
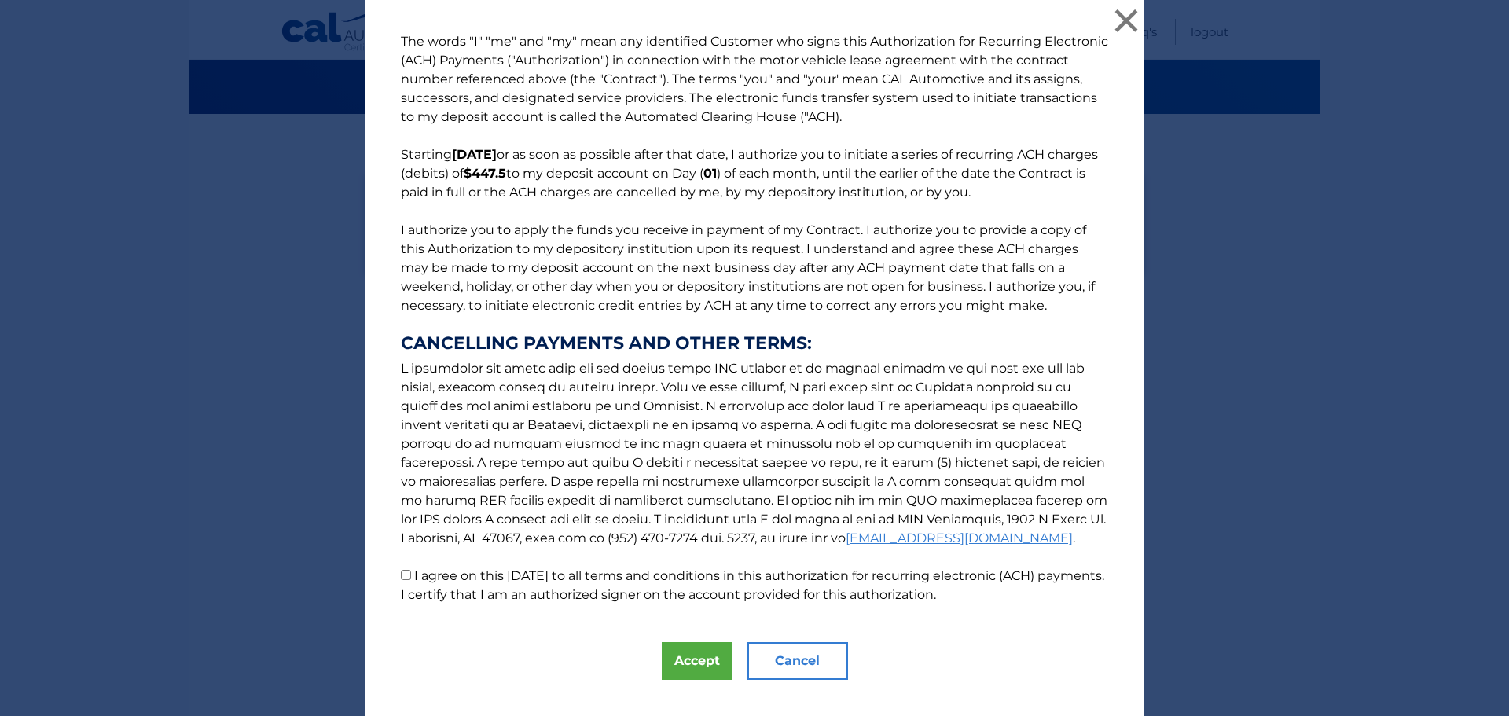
drag, startPoint x: 402, startPoint y: 581, endPoint x: 416, endPoint y: 594, distance: 18.3
click at [402, 582] on p "The words "I" "me" and "my" mean any identified Customer who signs this Authori…" at bounding box center [754, 318] width 739 height 572
click at [408, 572] on label "I agree on this [DATE] to all terms and conditions in this authorization for re…" at bounding box center [752, 585] width 703 height 34
click at [408, 572] on input "I agree on this [DATE] to all terms and conditions in this authorization for re…" at bounding box center [406, 575] width 10 height 10
checkbox input "true"
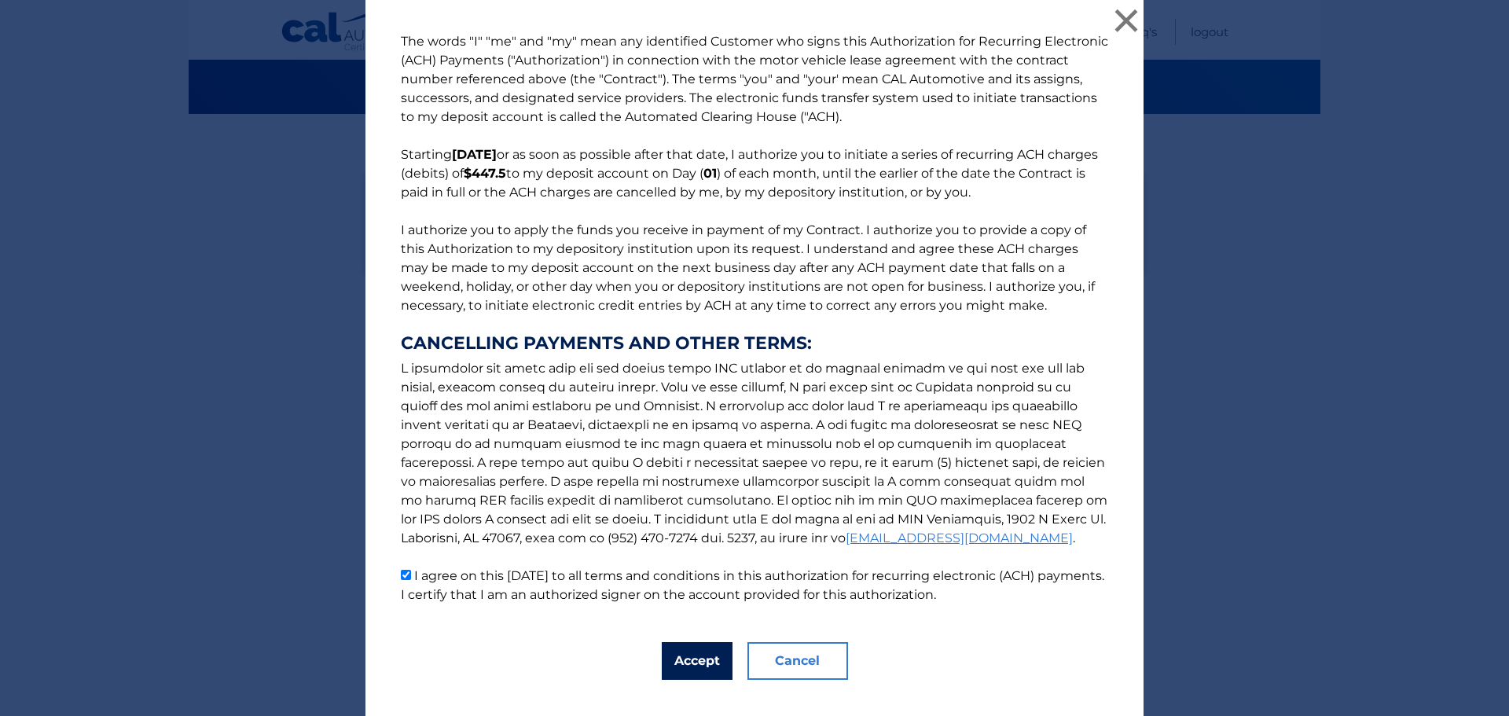
click at [687, 661] on button "Accept" at bounding box center [697, 661] width 71 height 38
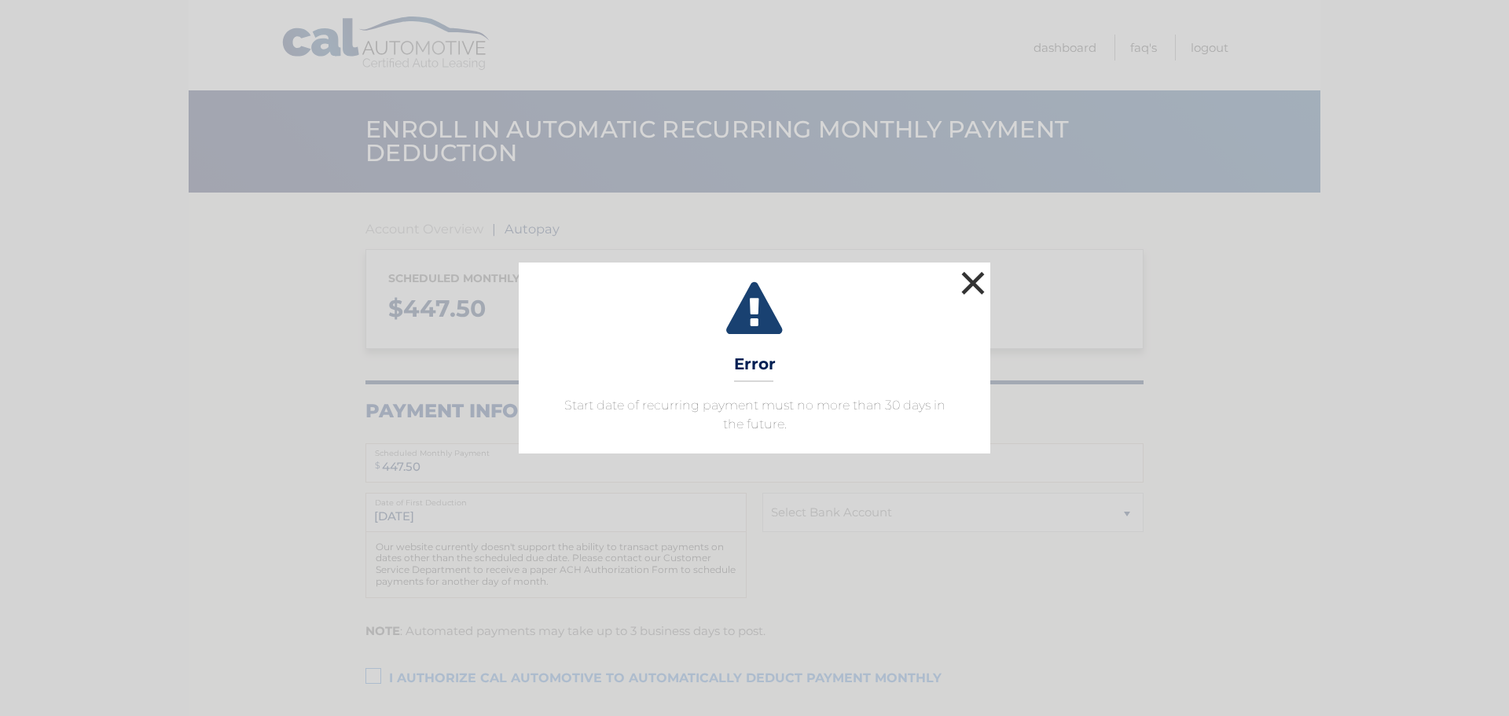
click at [980, 277] on button "×" at bounding box center [972, 282] width 31 height 31
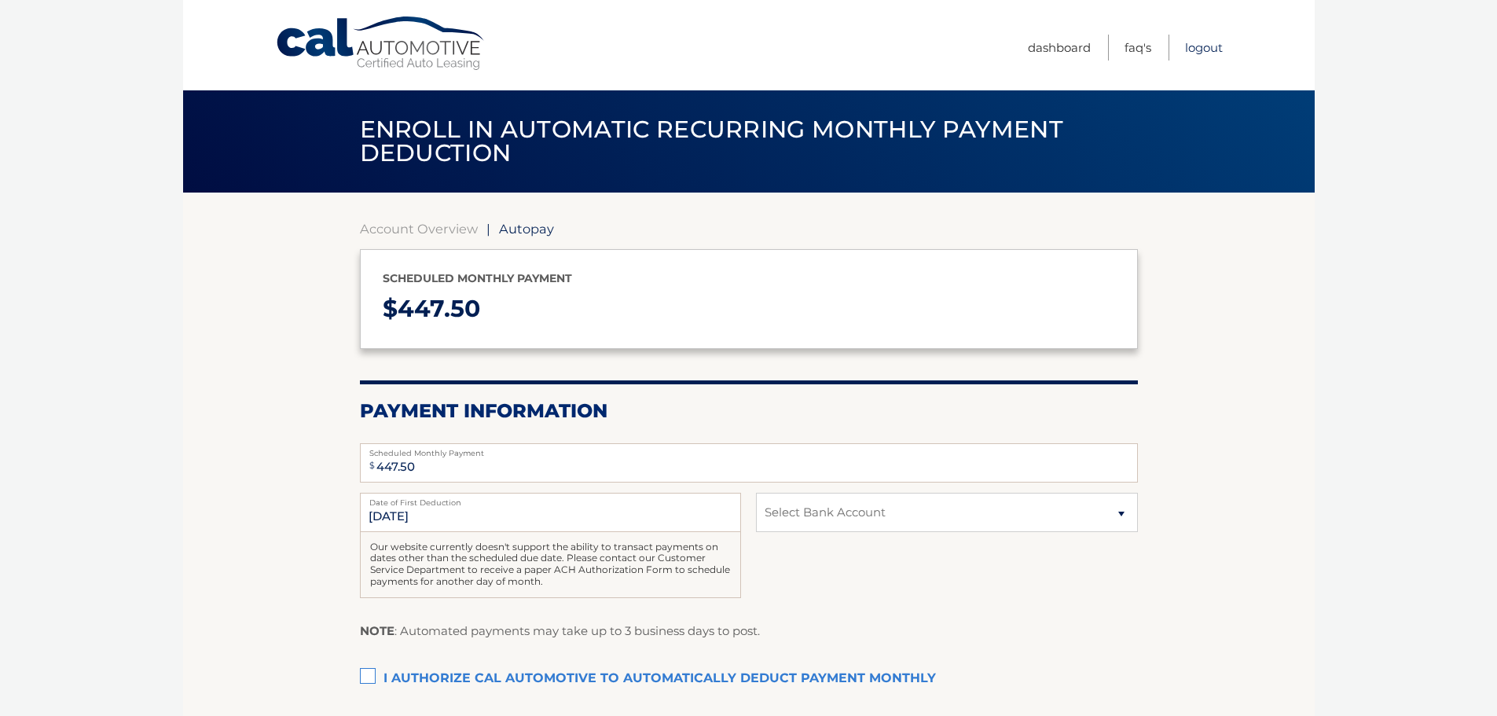
click at [1218, 43] on link "Logout" at bounding box center [1204, 48] width 38 height 26
